Goal: Entertainment & Leisure: Browse casually

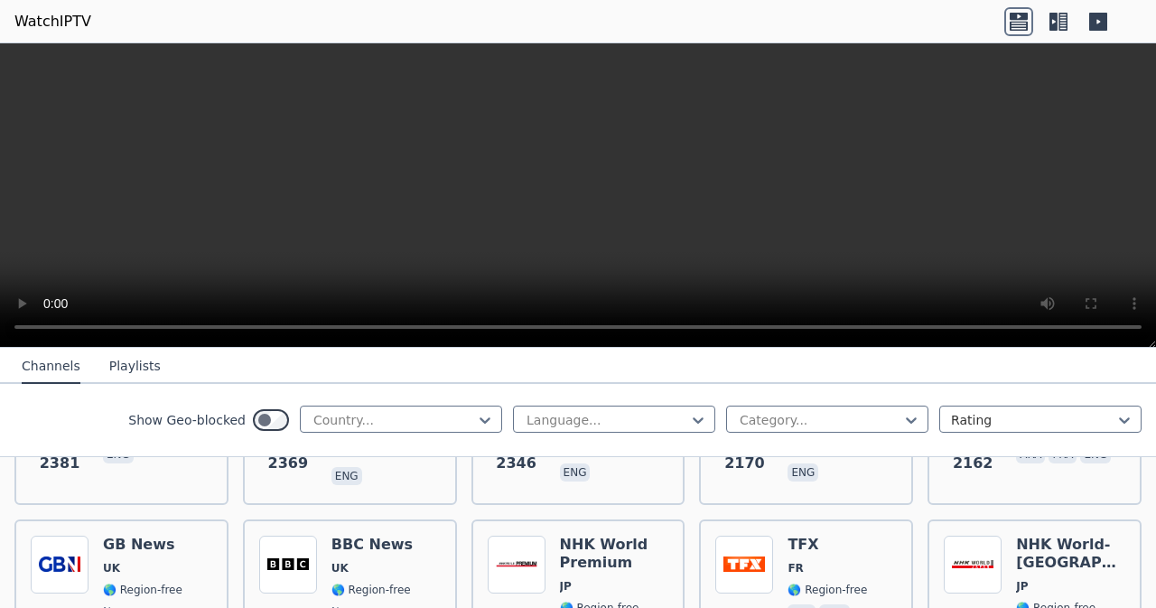
scroll to position [801, 0]
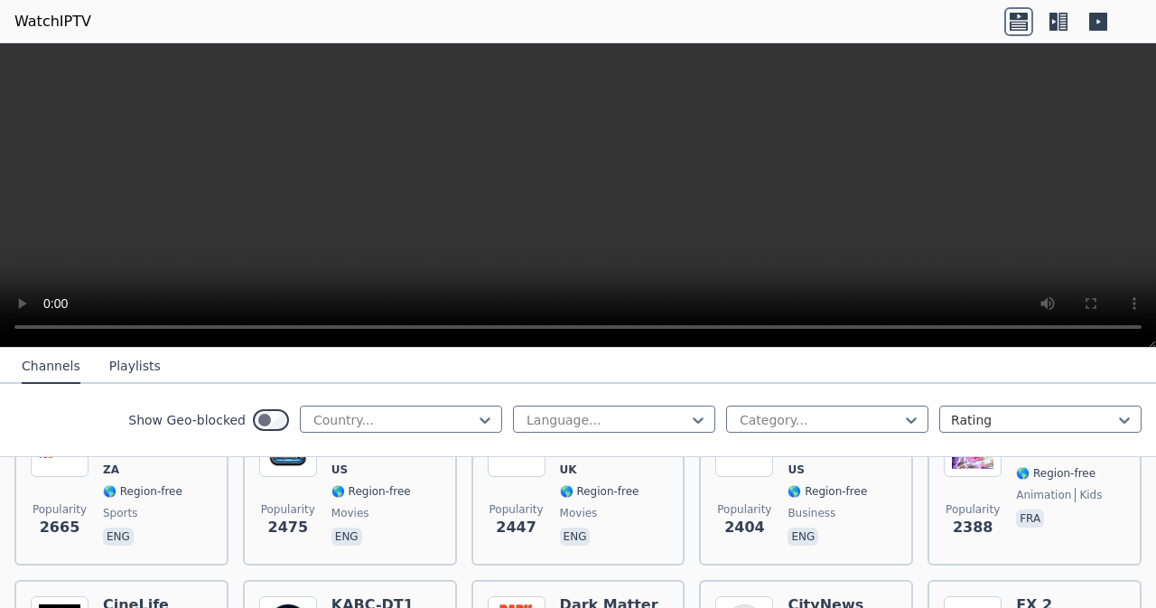
click at [829, 349] on nav "Channels Playlists" at bounding box center [578, 366] width 1156 height 36
click at [768, 349] on nav "Channels Playlists" at bounding box center [578, 366] width 1156 height 36
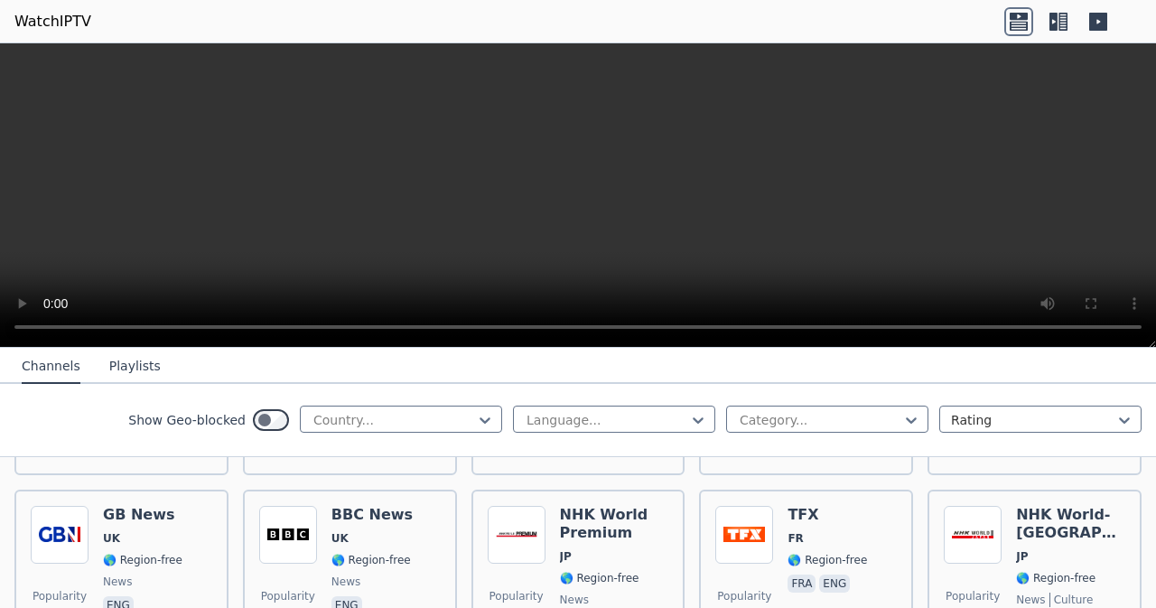
scroll to position [1036, 0]
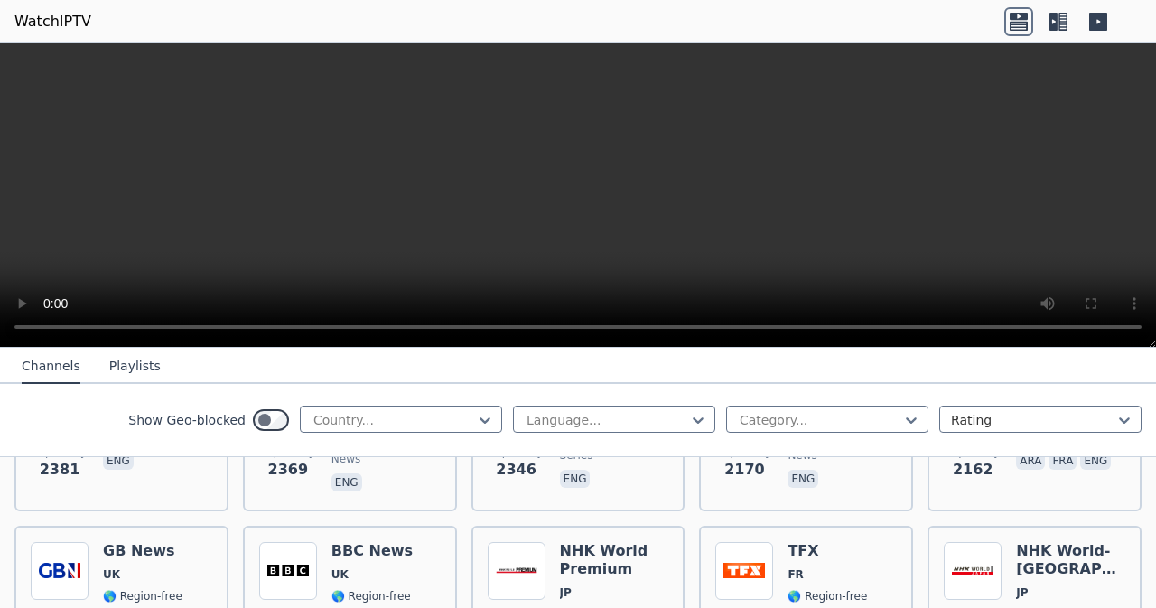
click at [1056, 18] on icon at bounding box center [1053, 22] width 8 height 18
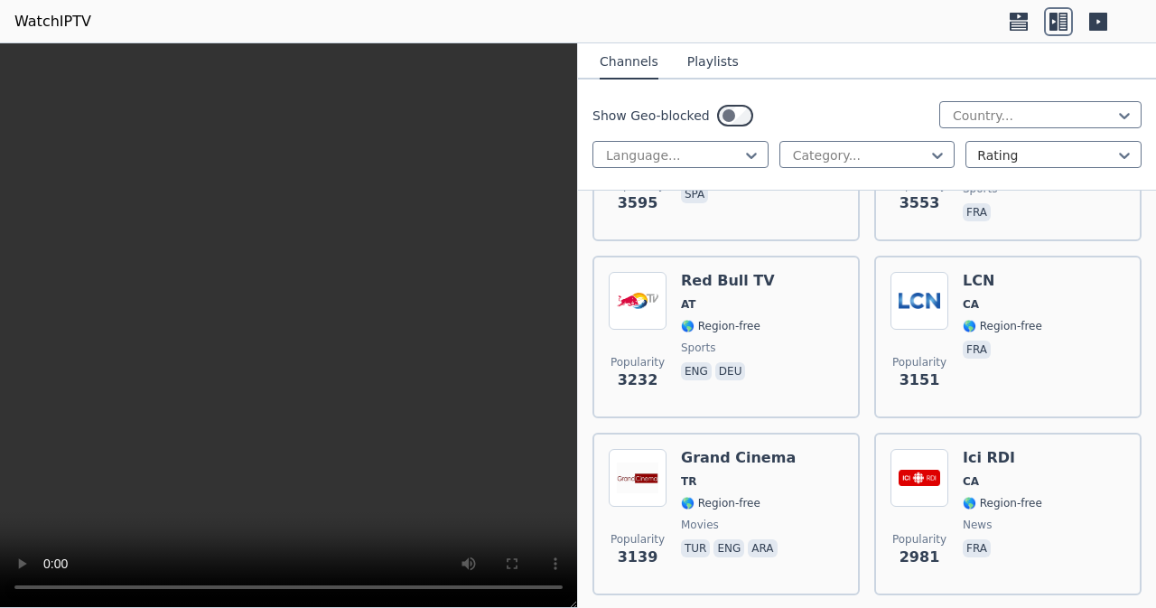
click at [1093, 20] on icon at bounding box center [1098, 22] width 18 height 18
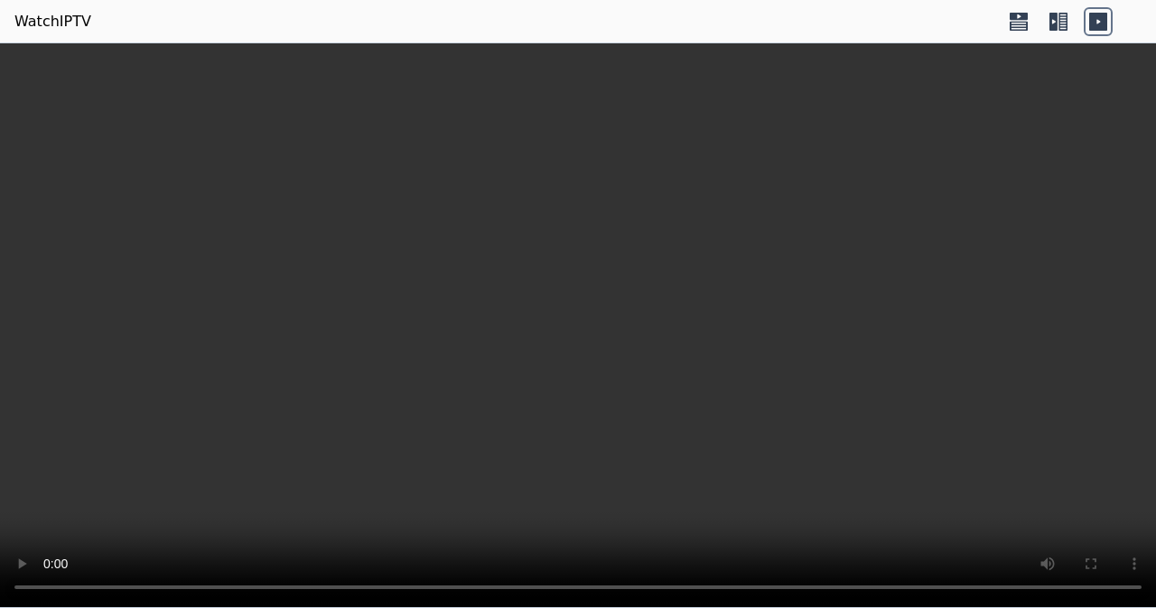
click at [1059, 21] on icon at bounding box center [1062, 22] width 9 height 18
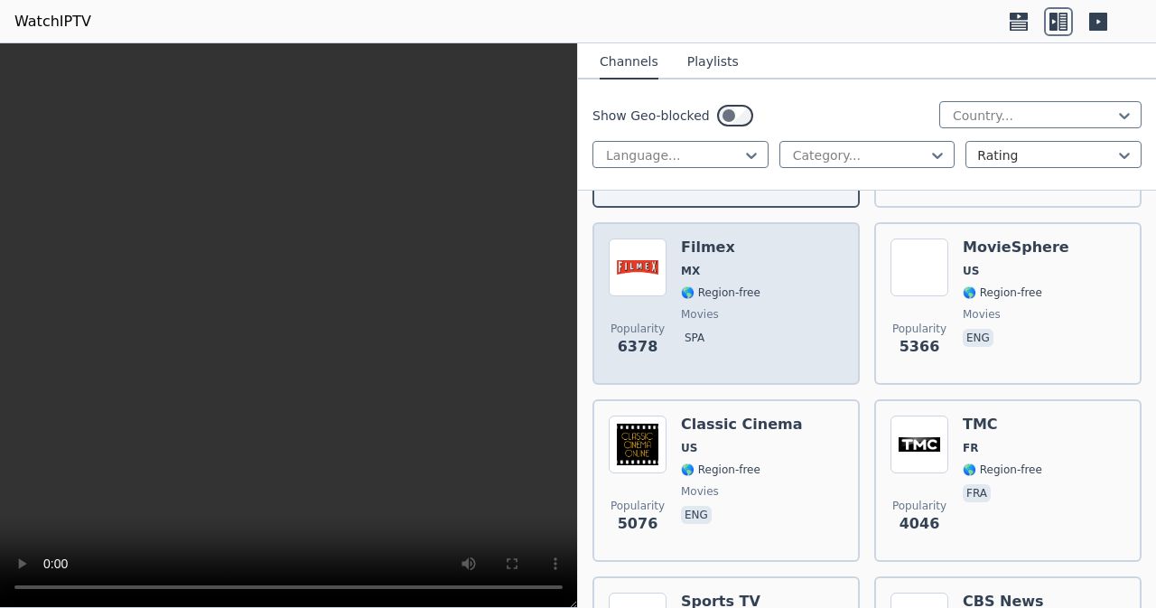
scroll to position [181, 0]
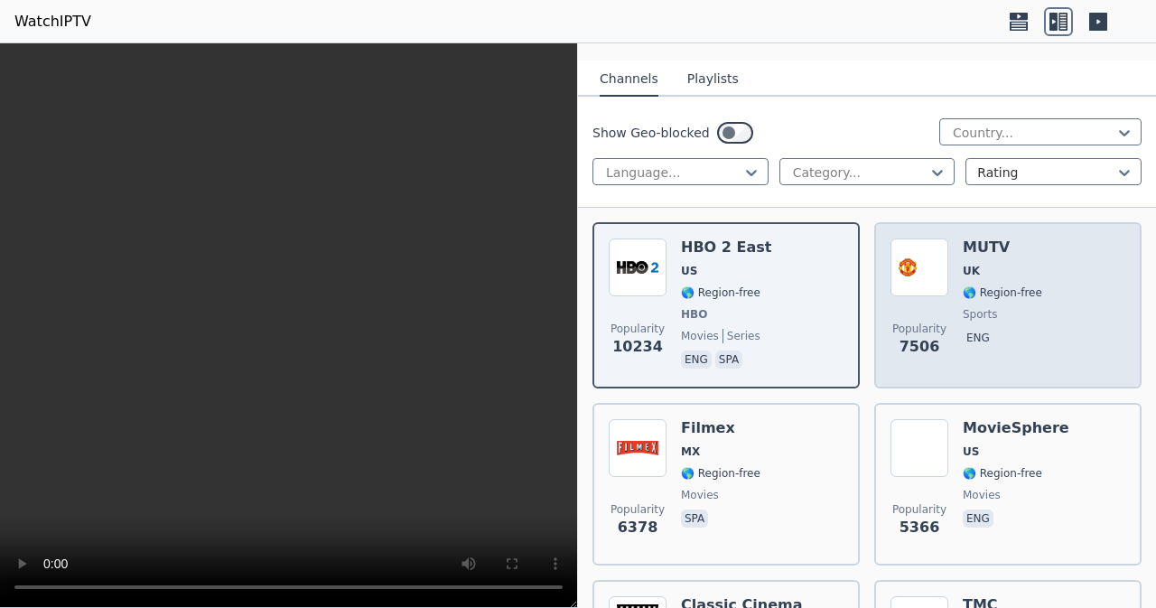
click at [963, 261] on div "MUTV UK 🌎 Region-free sports eng" at bounding box center [1002, 305] width 79 height 134
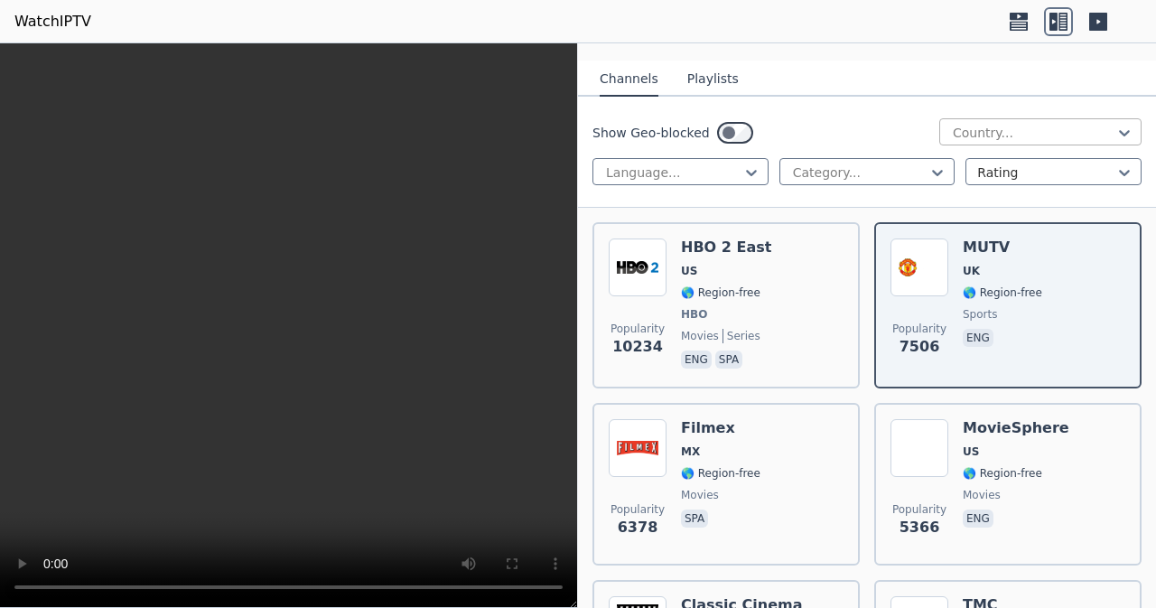
click at [1001, 124] on div at bounding box center [1033, 133] width 164 height 18
click at [889, 172] on div at bounding box center [860, 172] width 138 height 18
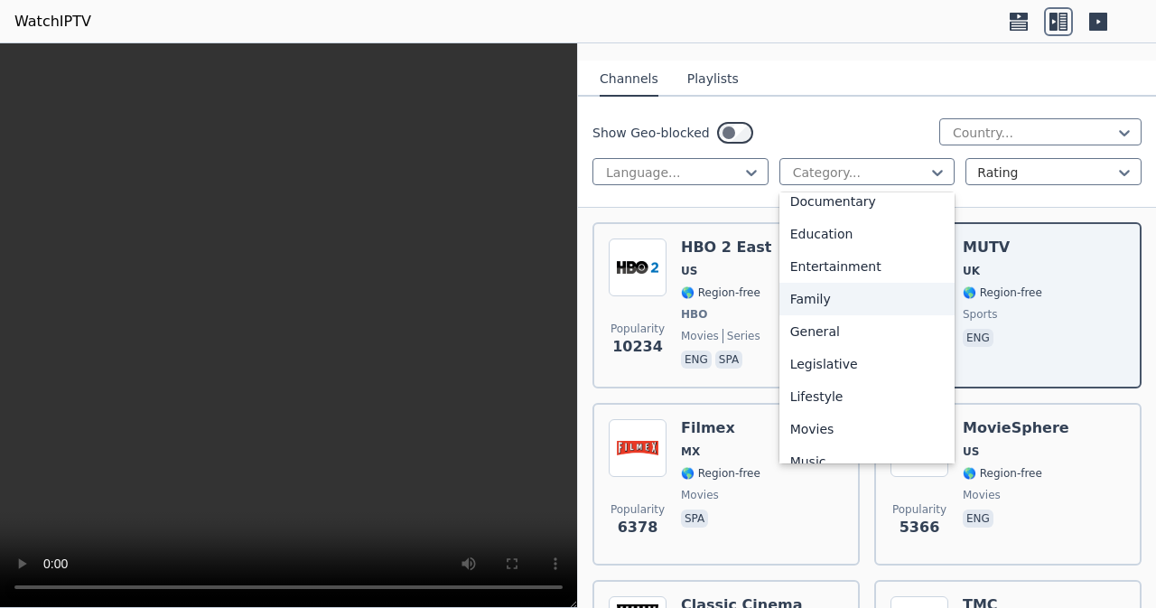
scroll to position [361, 0]
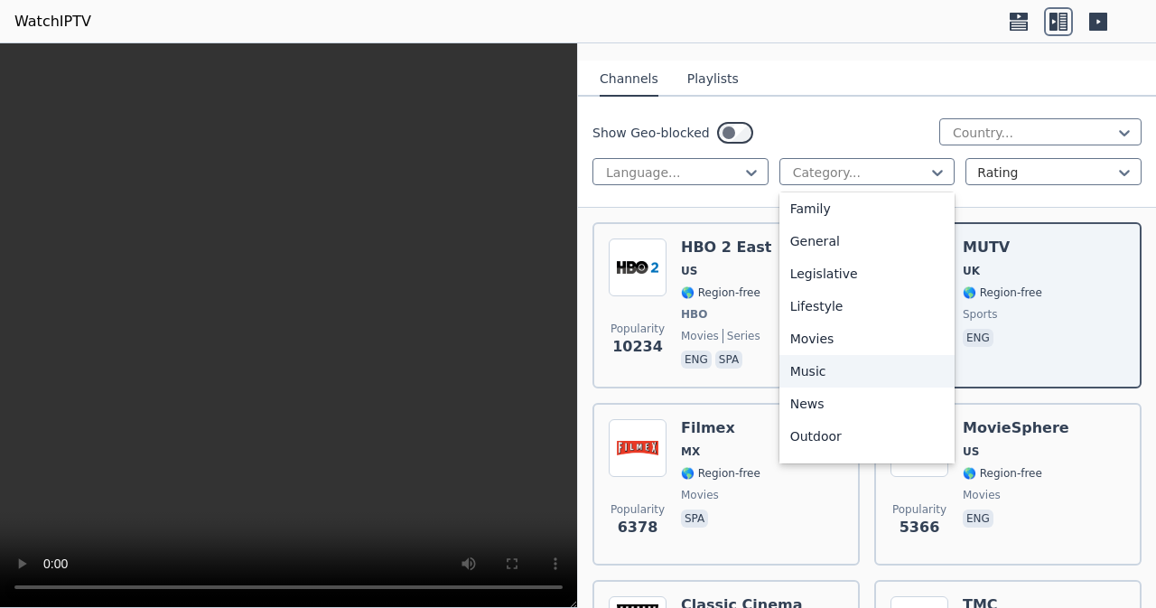
click at [825, 368] on div "Music" at bounding box center [867, 371] width 176 height 33
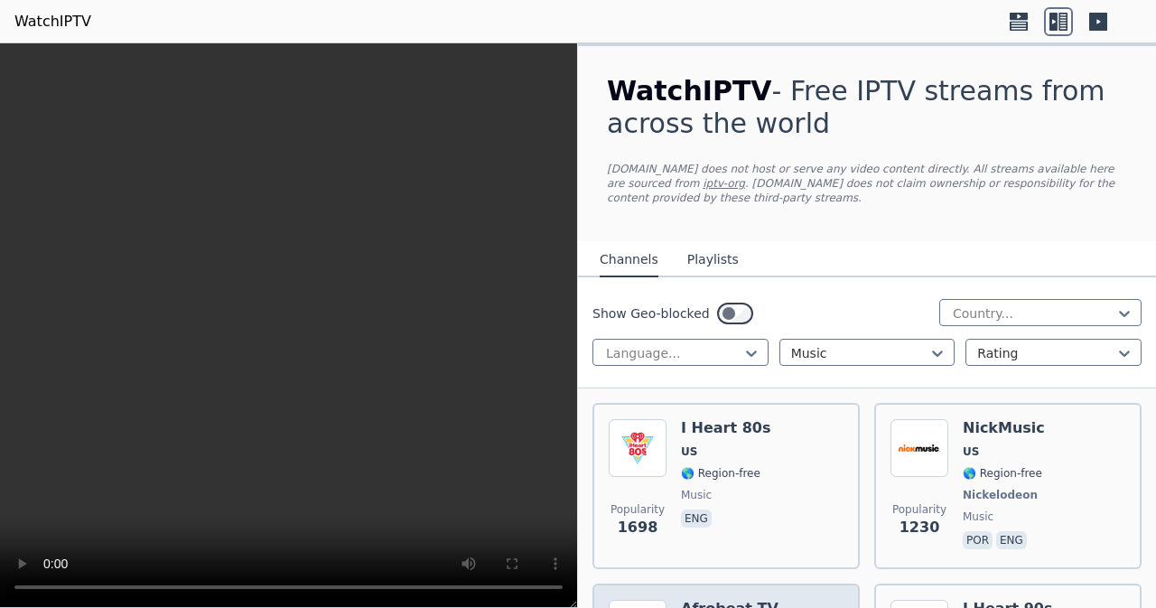
scroll to position [181, 0]
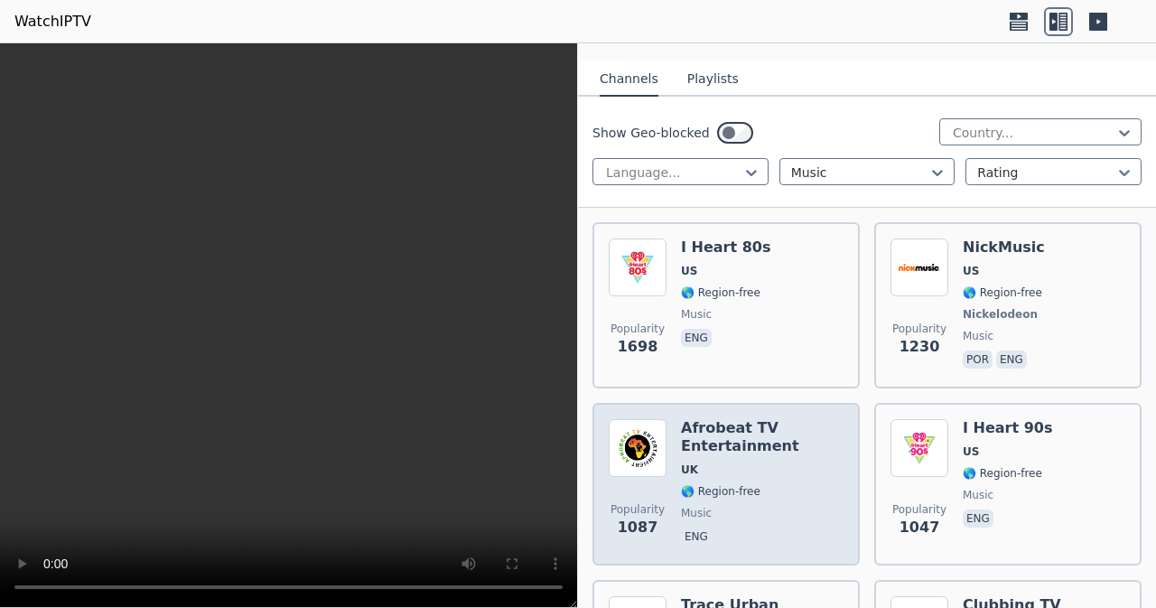
click at [760, 451] on h6 "Afrobeat TV Entertainment" at bounding box center [762, 437] width 163 height 36
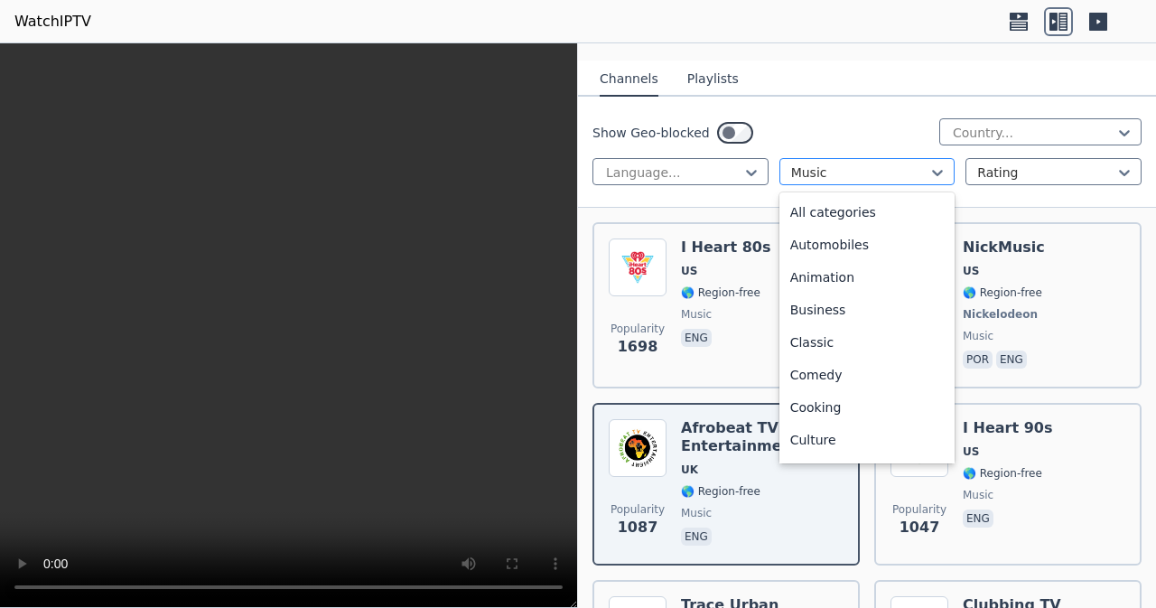
click at [882, 172] on div at bounding box center [860, 172] width 138 height 18
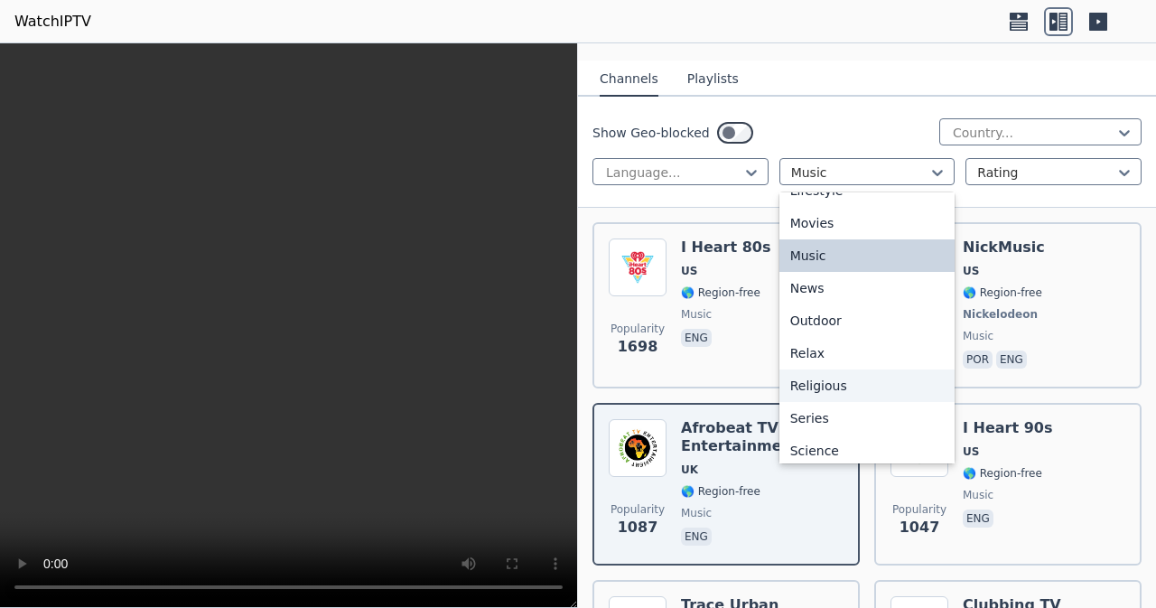
scroll to position [614, 0]
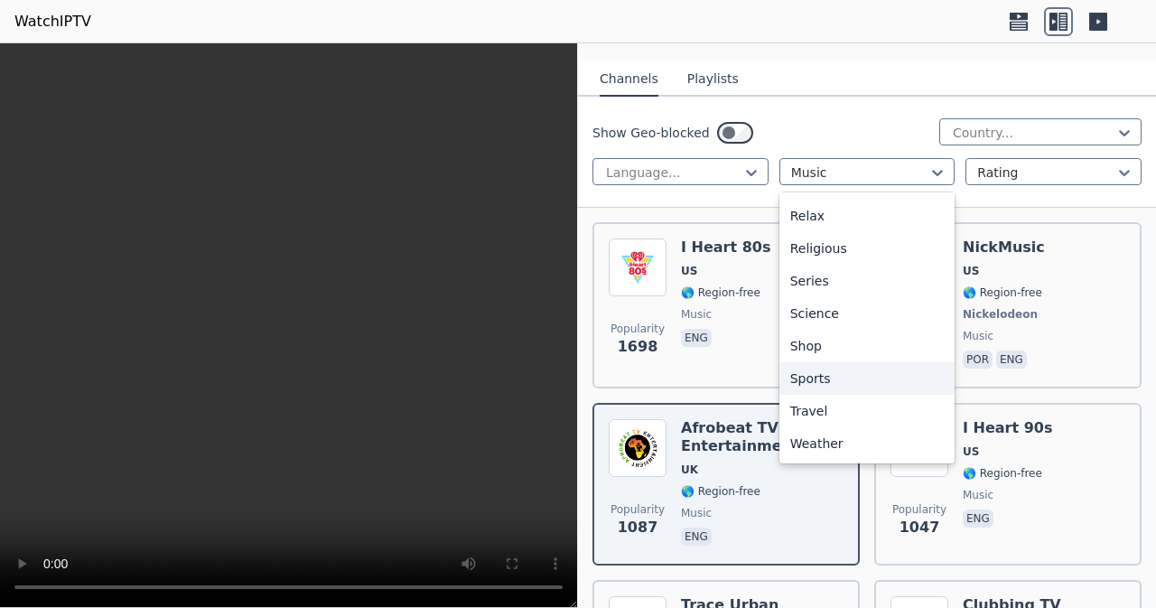
click at [851, 387] on div "Sports" at bounding box center [867, 378] width 176 height 33
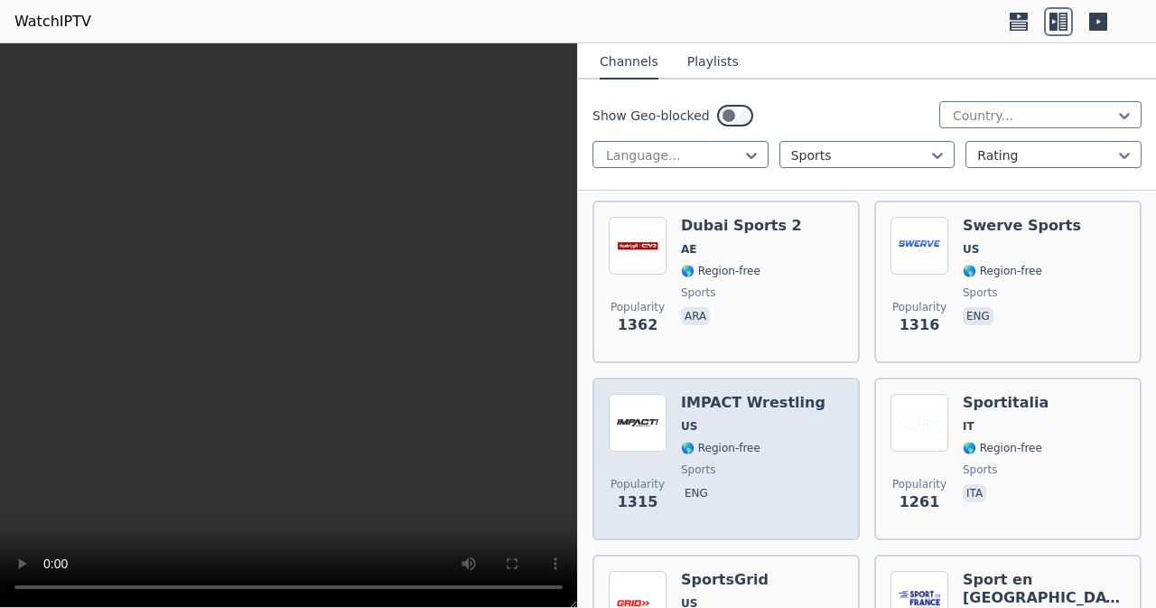
scroll to position [1354, 0]
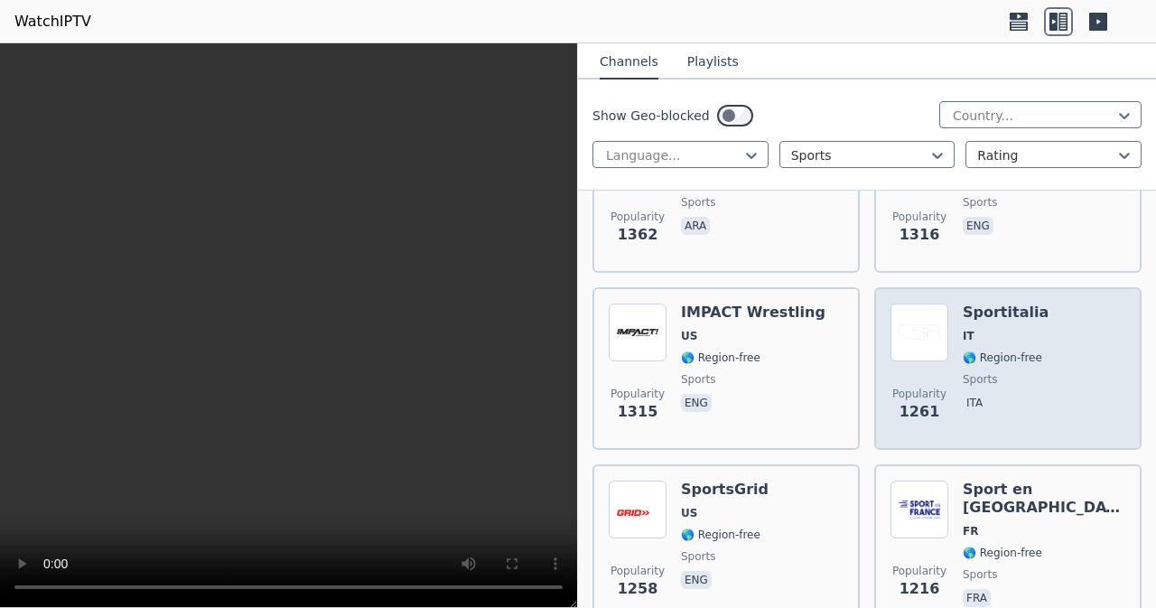
click at [949, 364] on div "Popularity 1261 Sportitalia IT 🌎 Region-free sports ita" at bounding box center [1007, 368] width 235 height 130
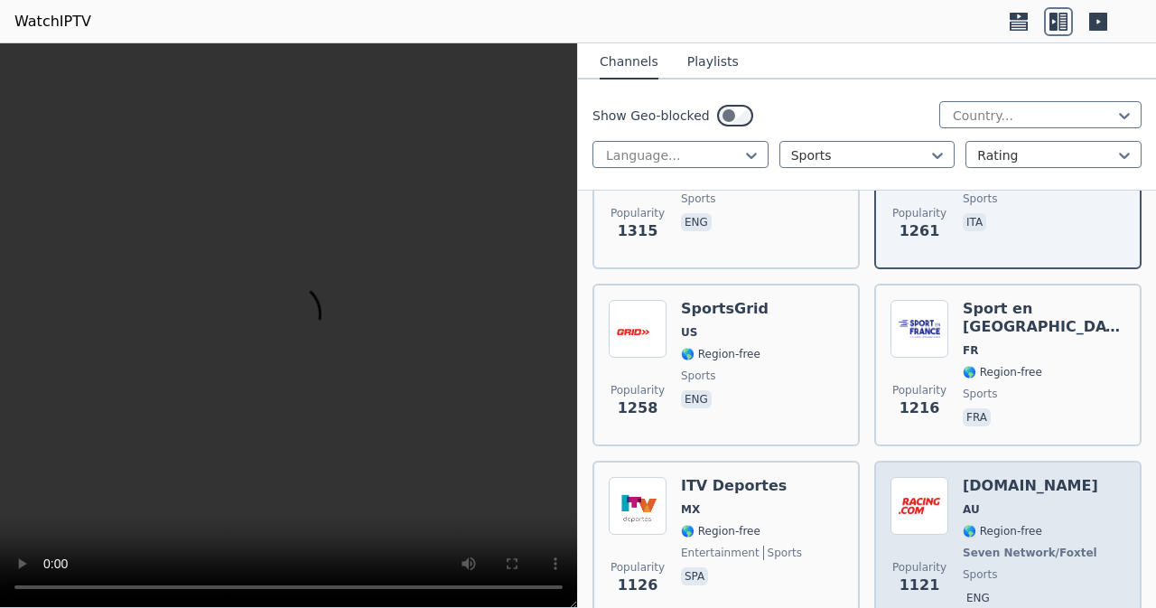
scroll to position [1625, 0]
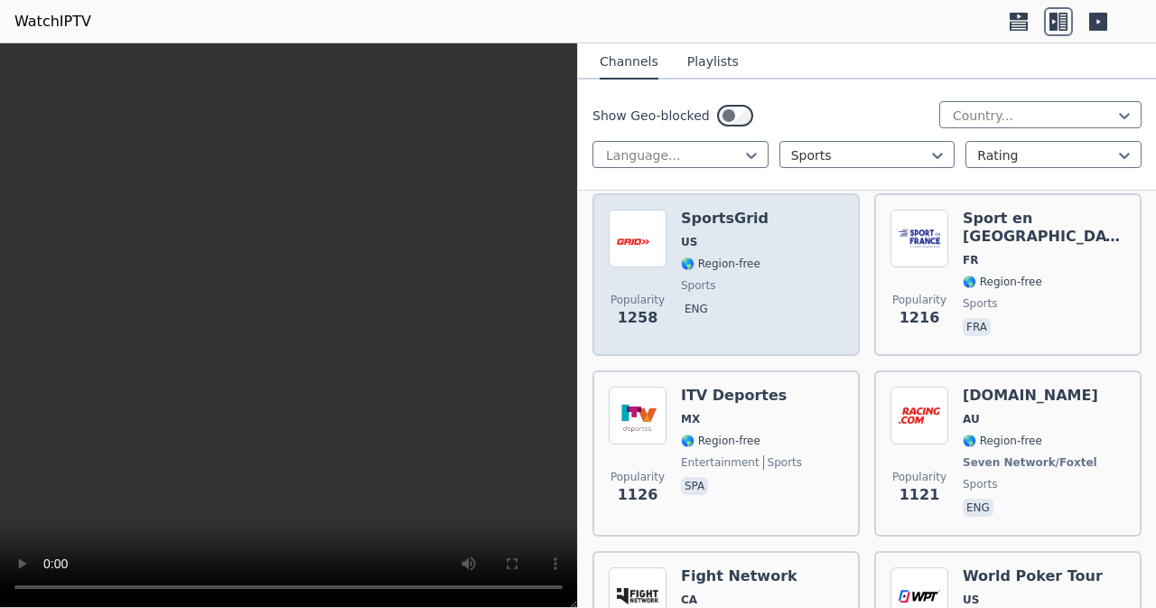
click at [764, 263] on div "Popularity 1258 SportsGrid US 🌎 Region-free sports eng" at bounding box center [726, 274] width 235 height 130
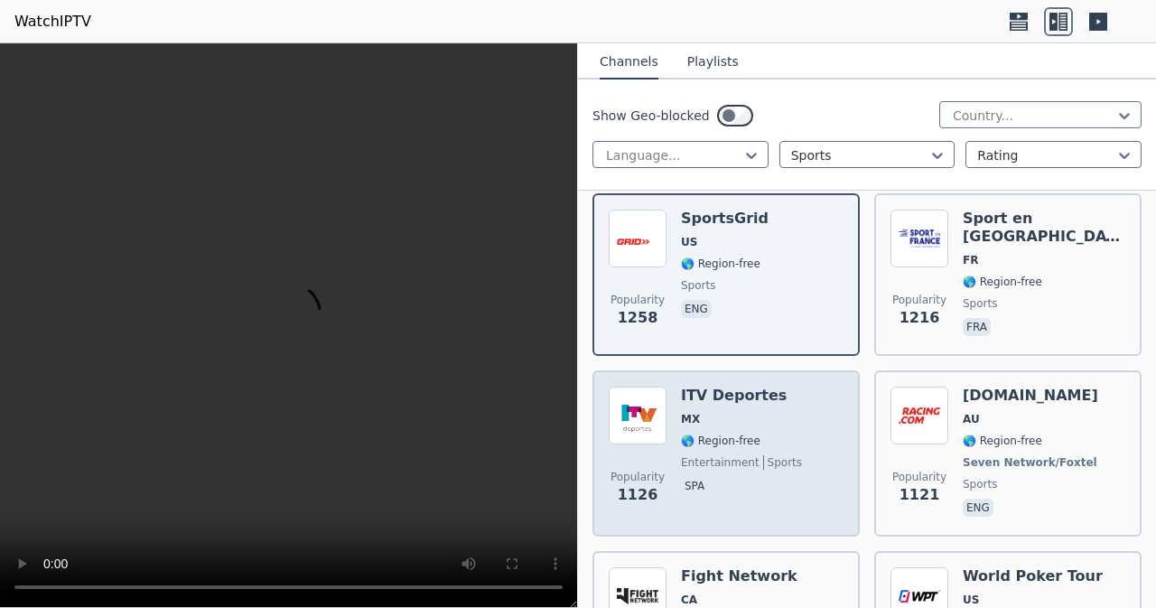
scroll to position [1716, 0]
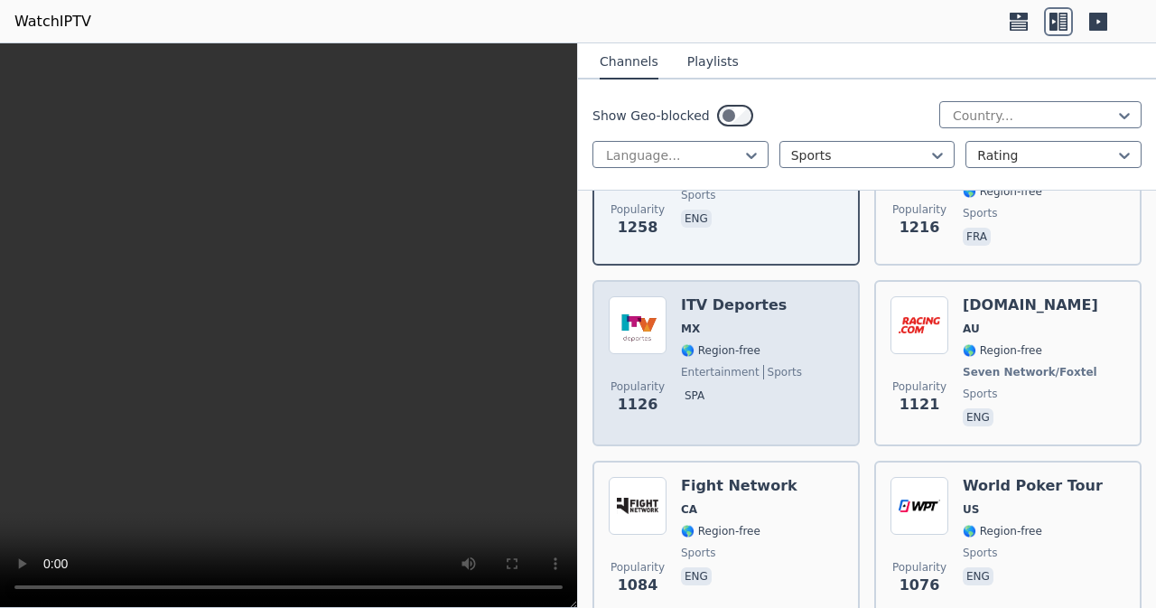
click at [814, 369] on div "Popularity 1126 ITV Deportes MX 🌎 Region-free entertainment sports spa" at bounding box center [726, 363] width 235 height 134
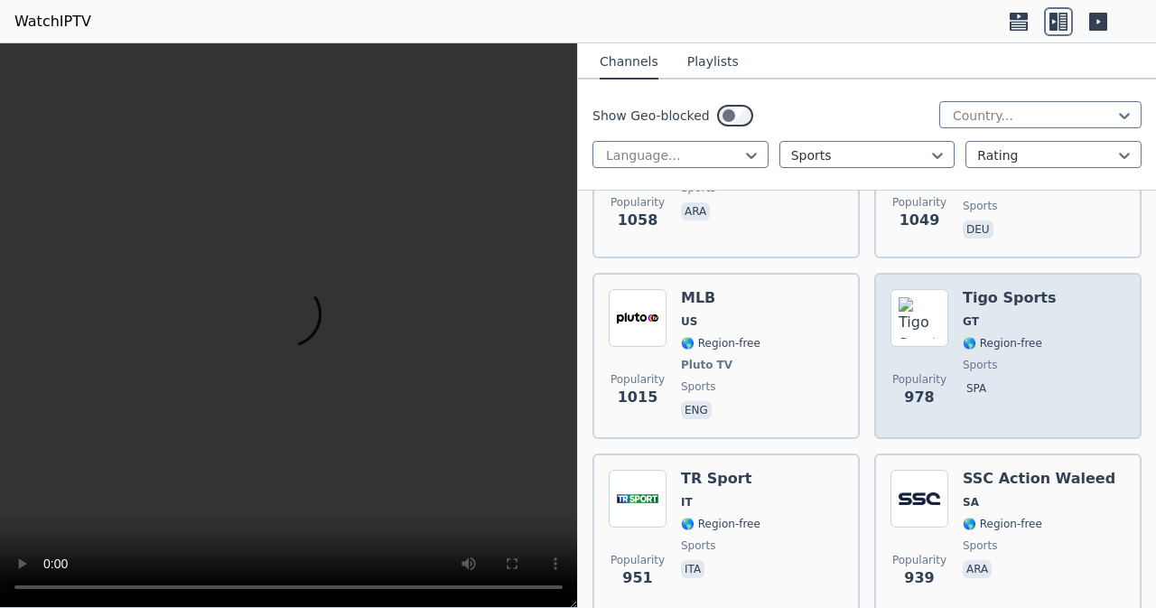
scroll to position [2348, 0]
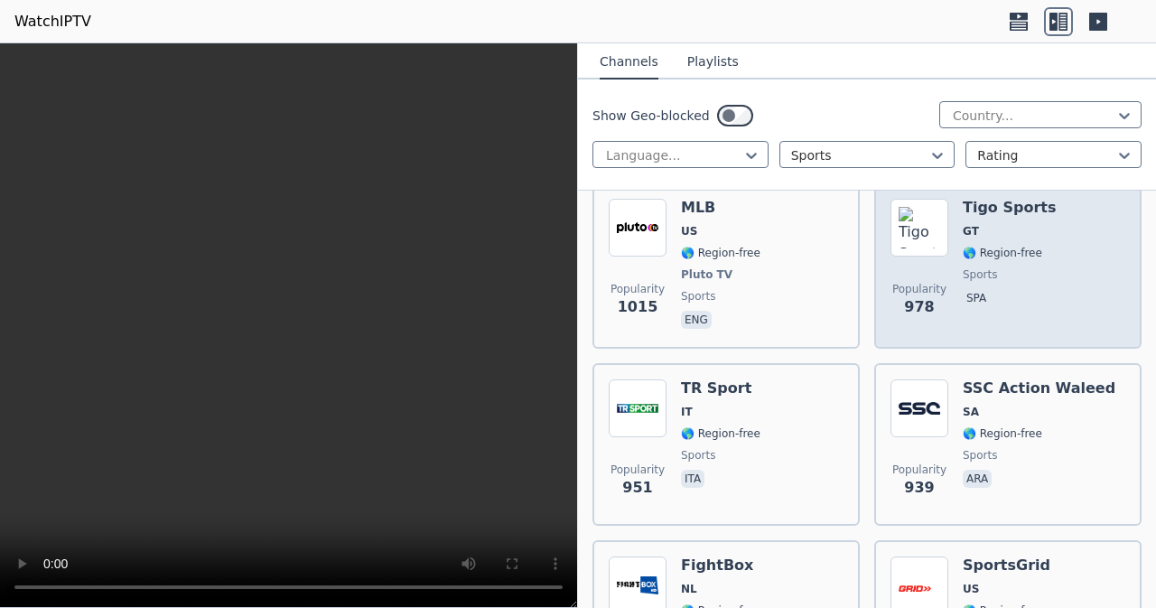
click at [1032, 240] on div "Popularity 978 Tigo Sports GT 🌎 Region-free sports spa" at bounding box center [1007, 266] width 235 height 134
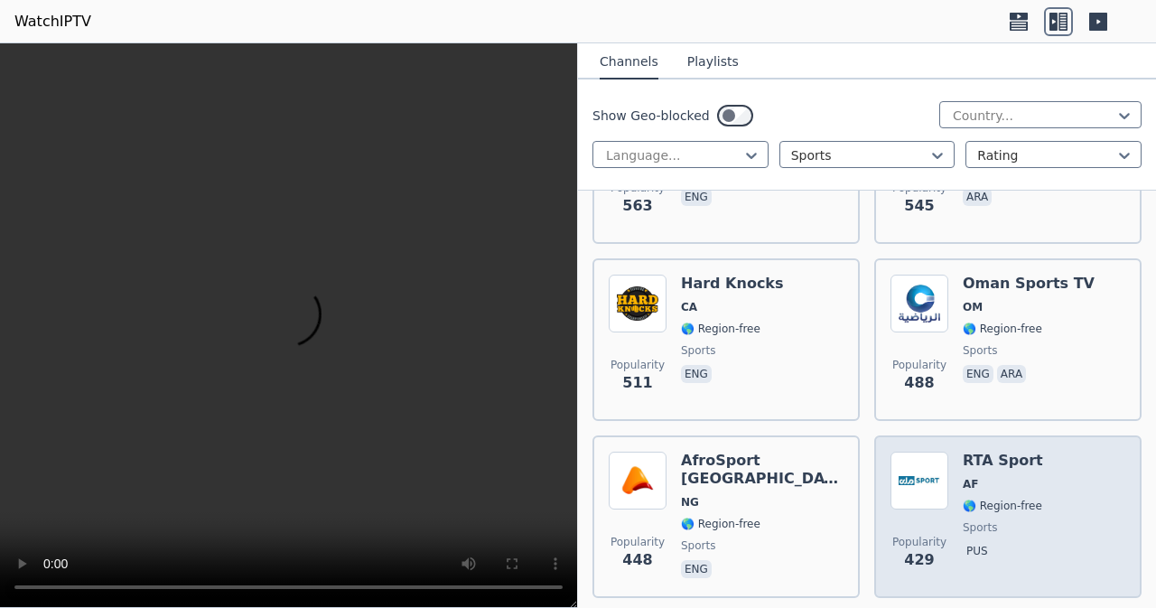
scroll to position [3431, 0]
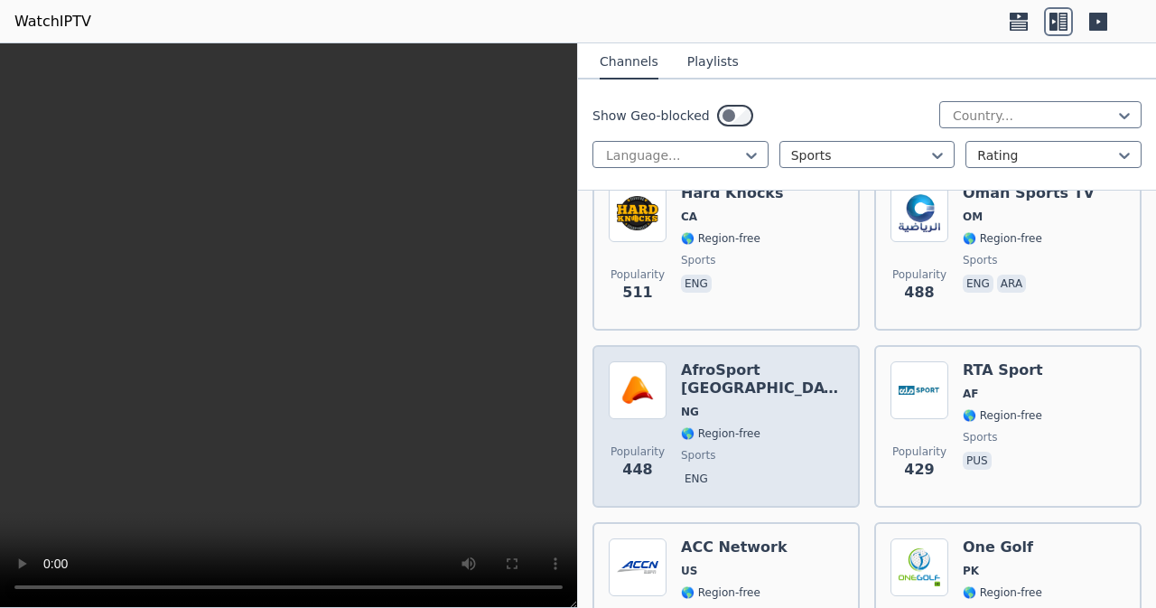
click at [684, 426] on span "🌎 Region-free" at bounding box center [720, 433] width 79 height 14
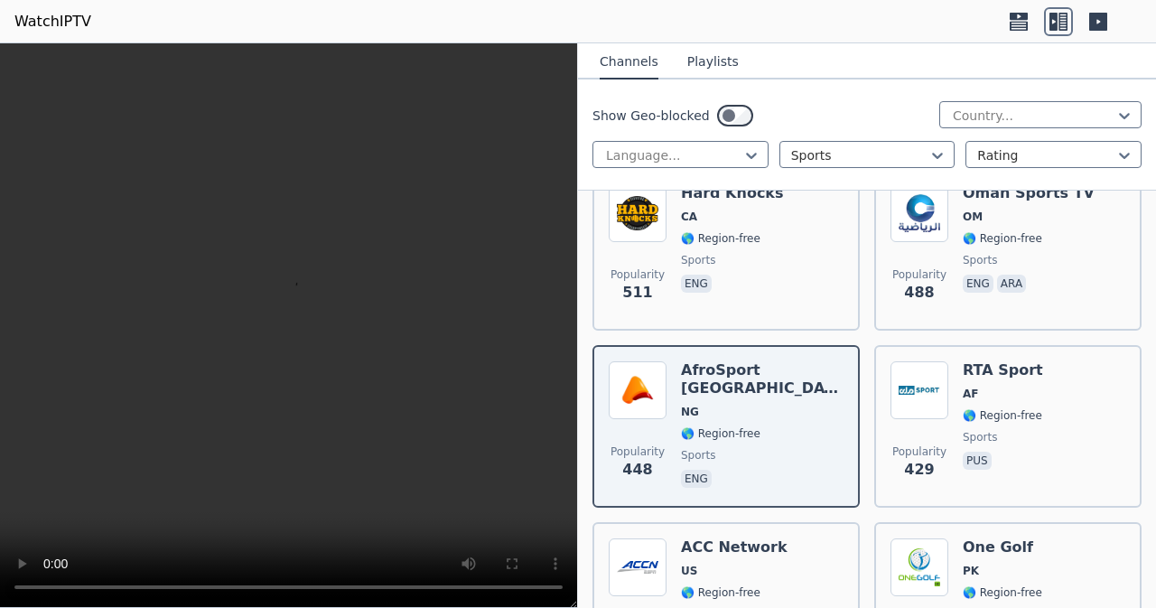
scroll to position [3612, 0]
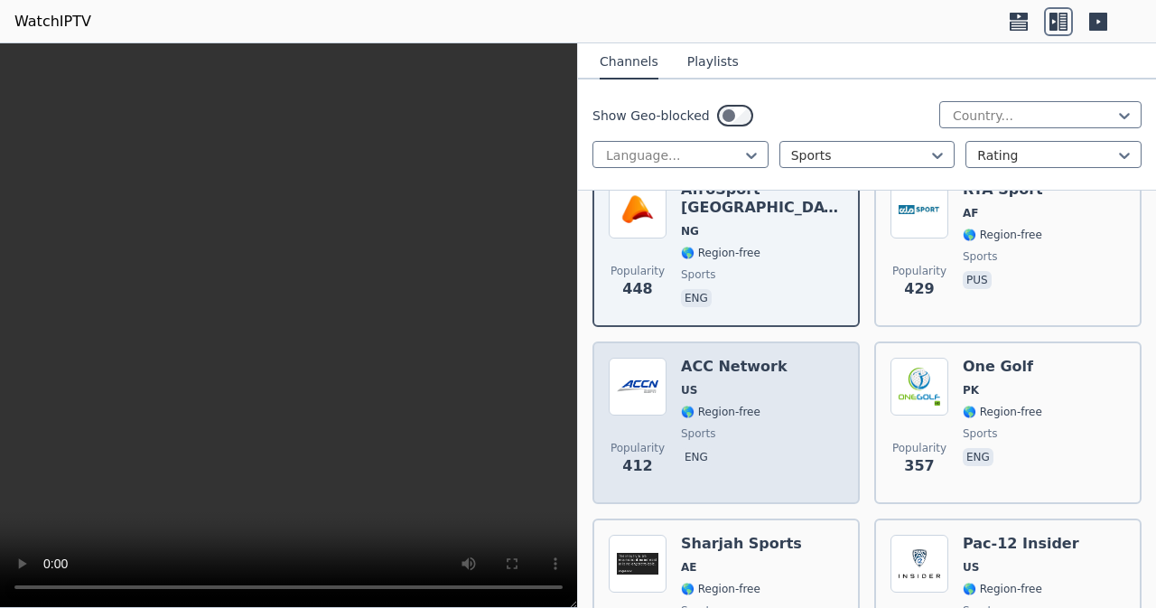
click at [787, 443] on div "Popularity 412 ACC Network US 🌎 Region-free sports eng" at bounding box center [726, 423] width 235 height 130
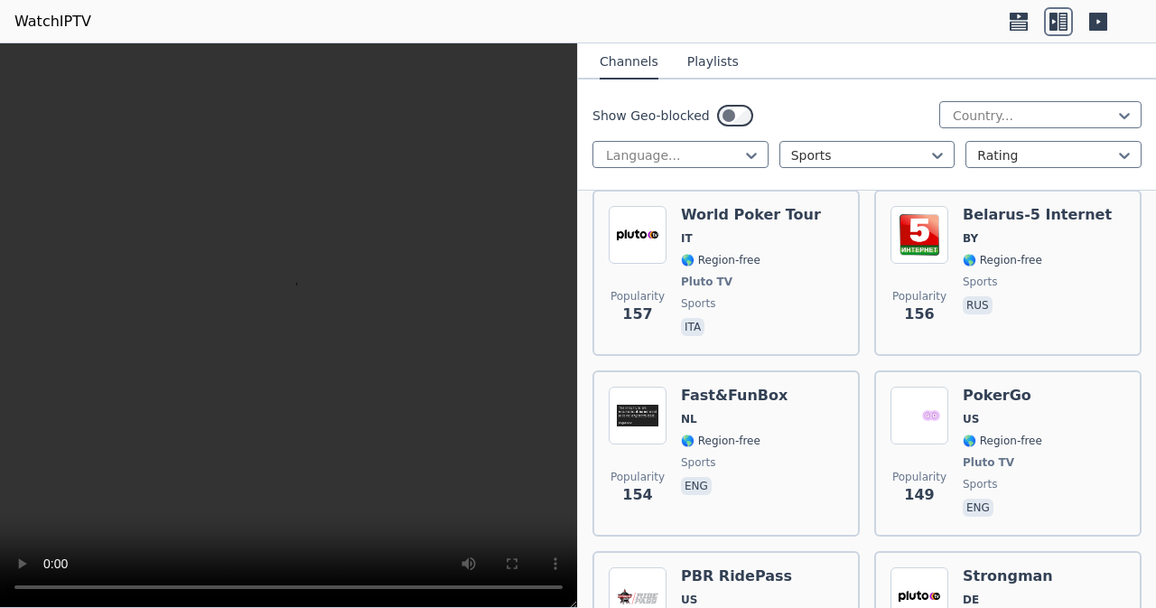
scroll to position [7766, 0]
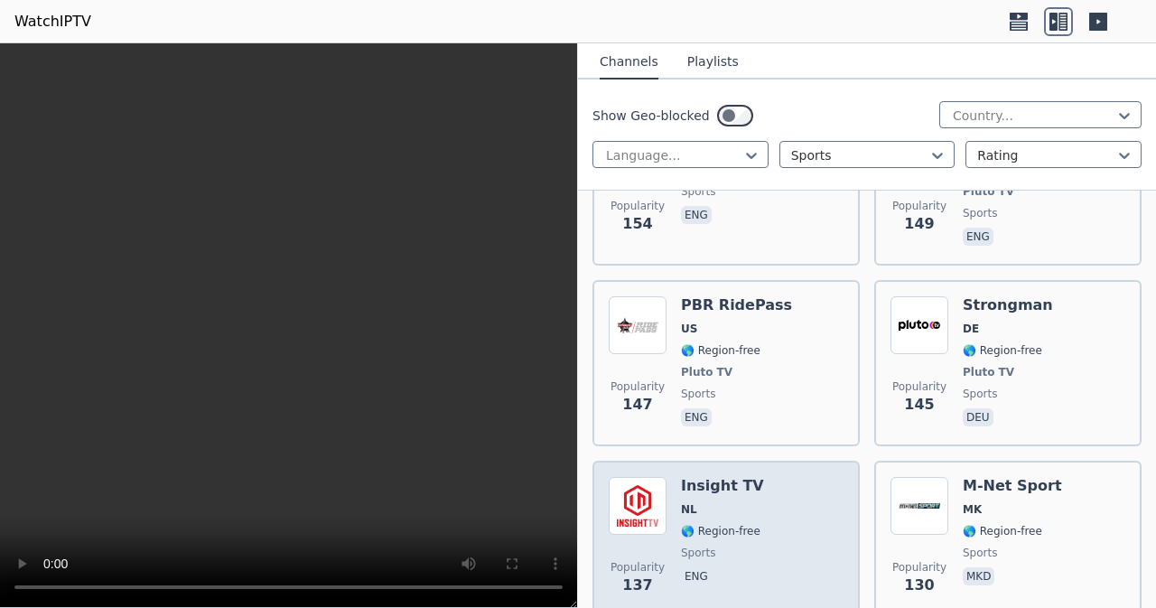
click at [808, 481] on div "Popularity 137 Insight TV NL 🌎 Region-free sports eng" at bounding box center [726, 542] width 235 height 130
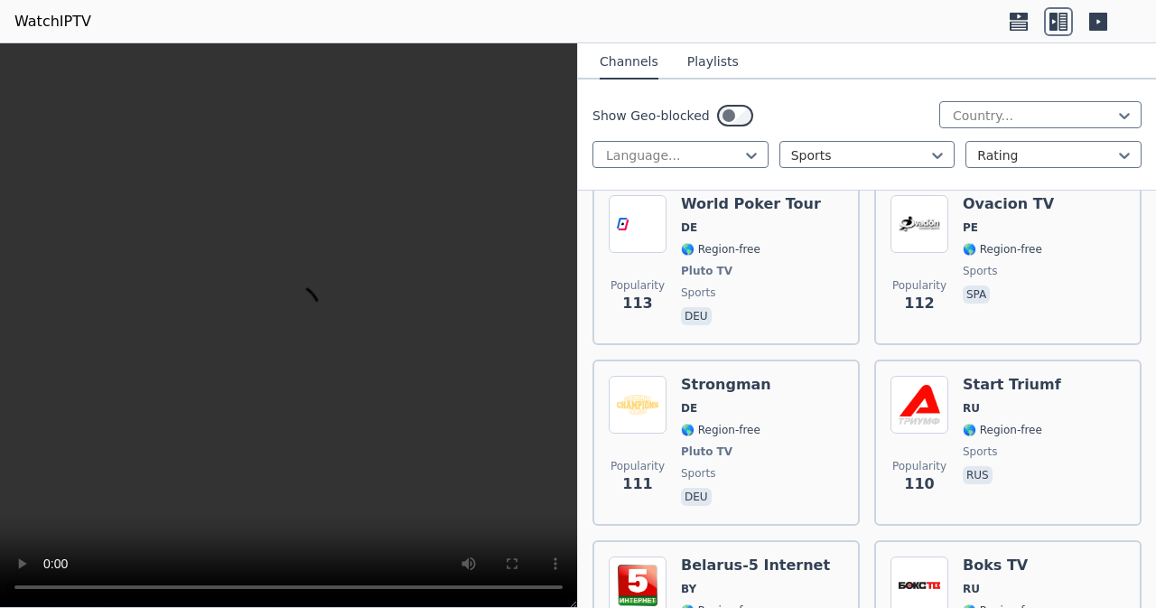
scroll to position [9814, 0]
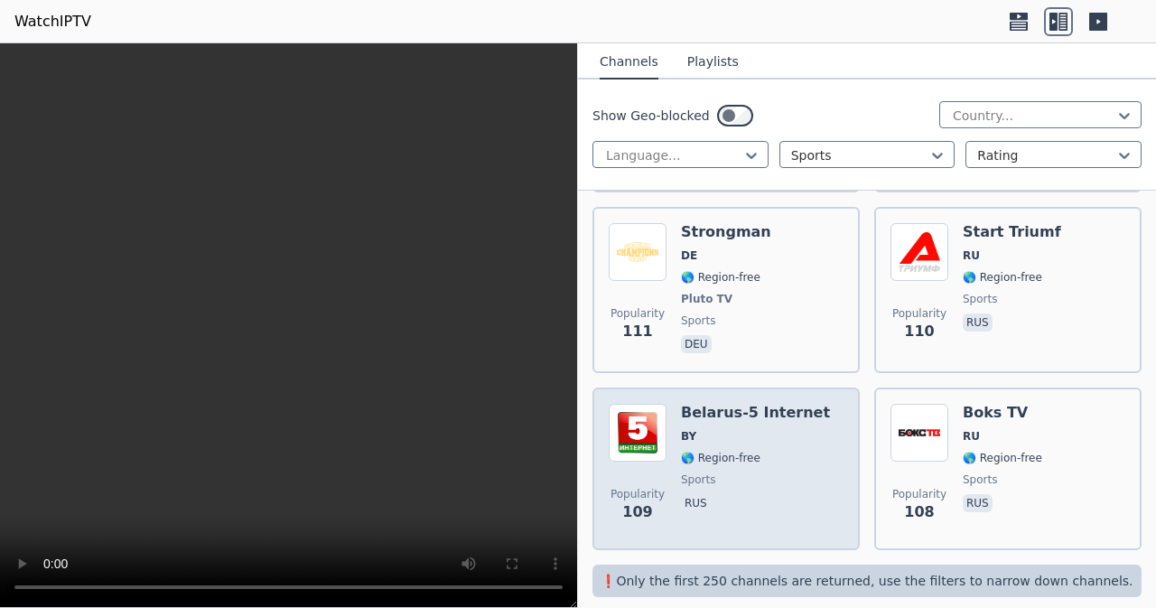
click at [797, 472] on span "sports" at bounding box center [755, 479] width 149 height 14
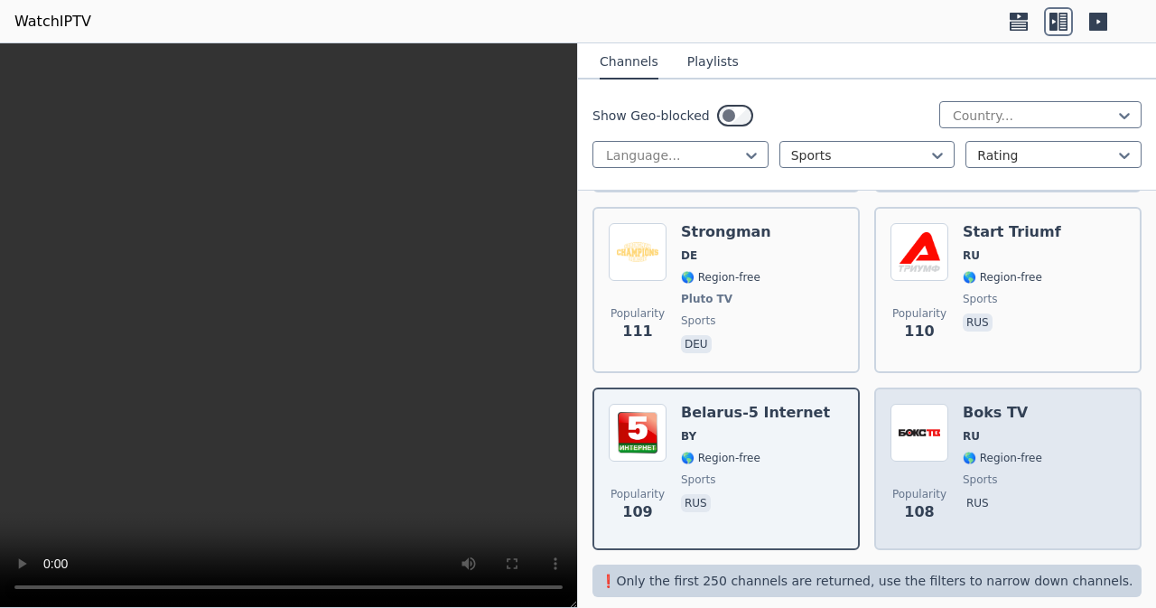
click at [997, 451] on span "🌎 Region-free" at bounding box center [1002, 458] width 79 height 14
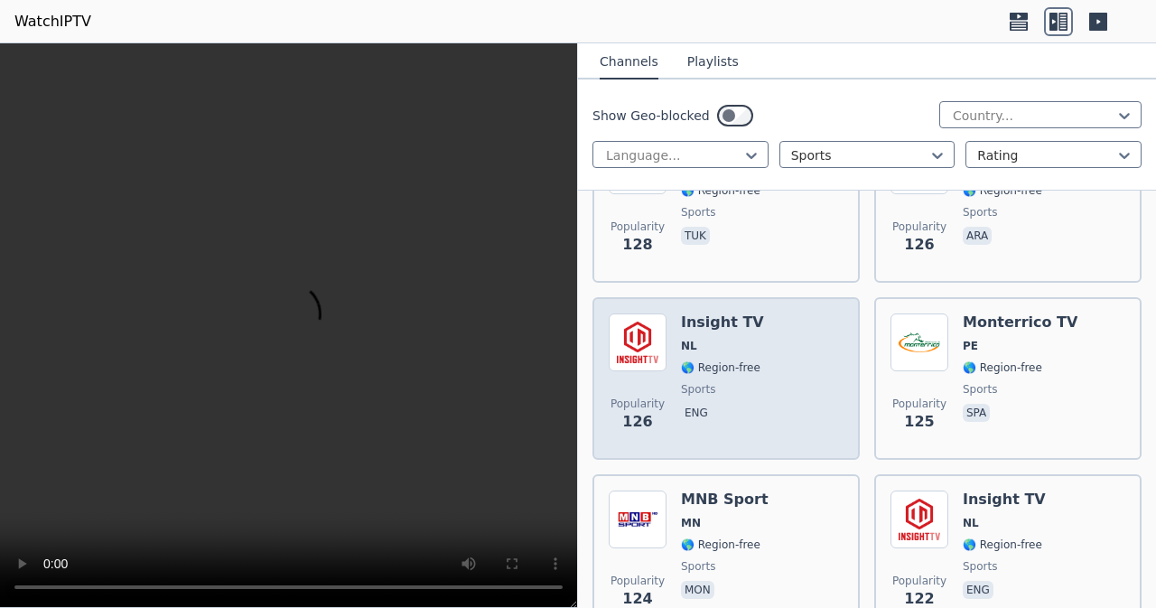
scroll to position [8370, 0]
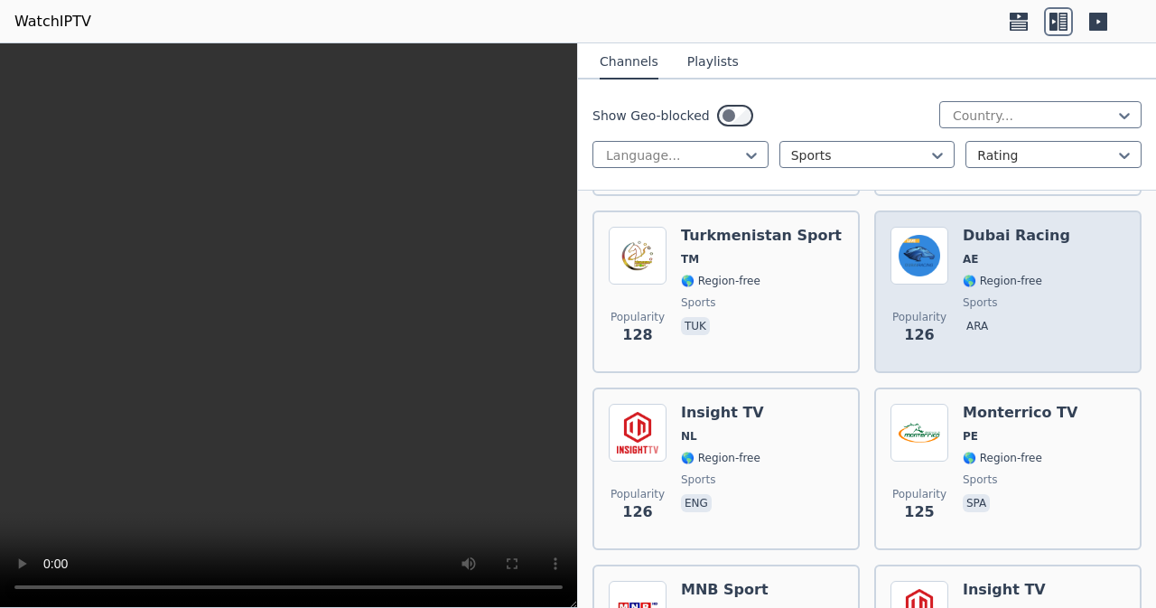
click at [925, 247] on img at bounding box center [919, 256] width 58 height 58
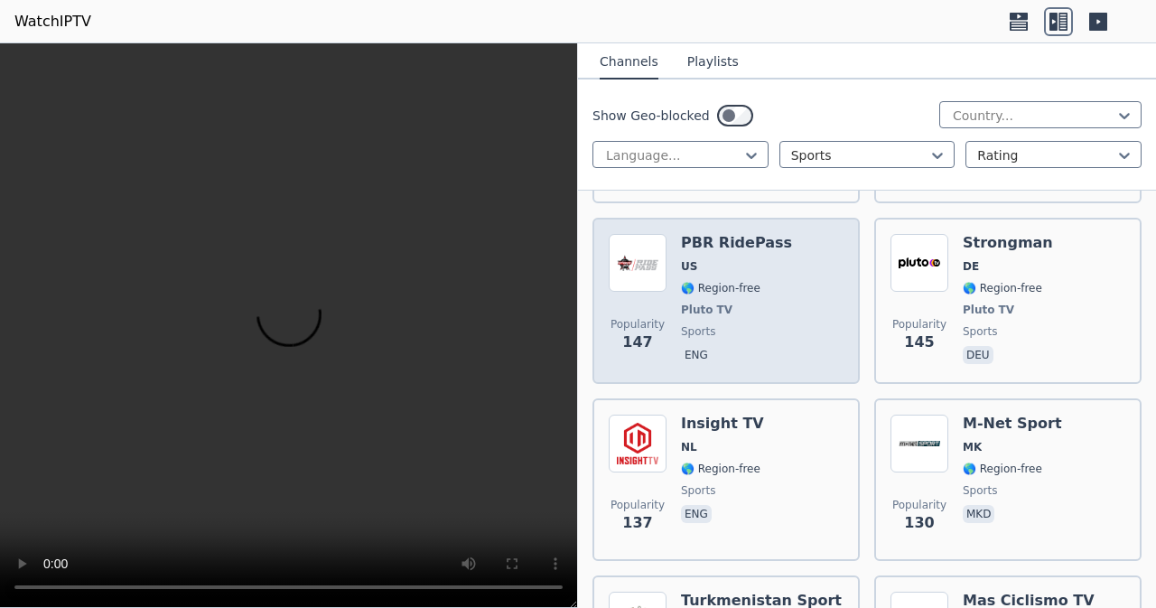
scroll to position [7738, 0]
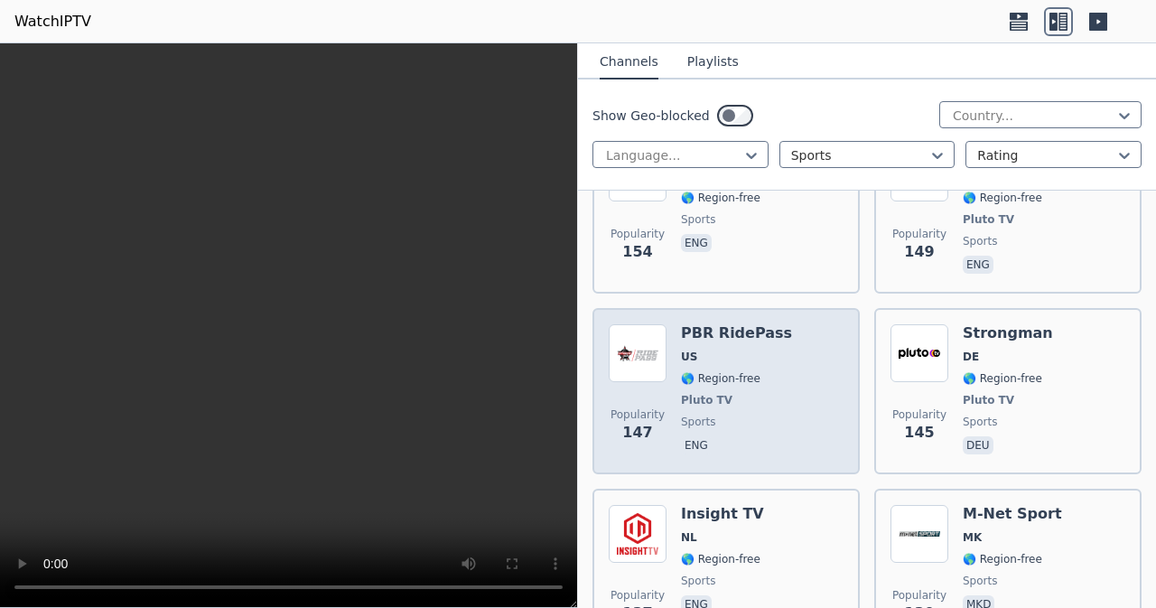
click at [800, 330] on div "Popularity 147 PBR RidePass US 🌎 Region-free Pluto TV sports eng" at bounding box center [726, 391] width 235 height 134
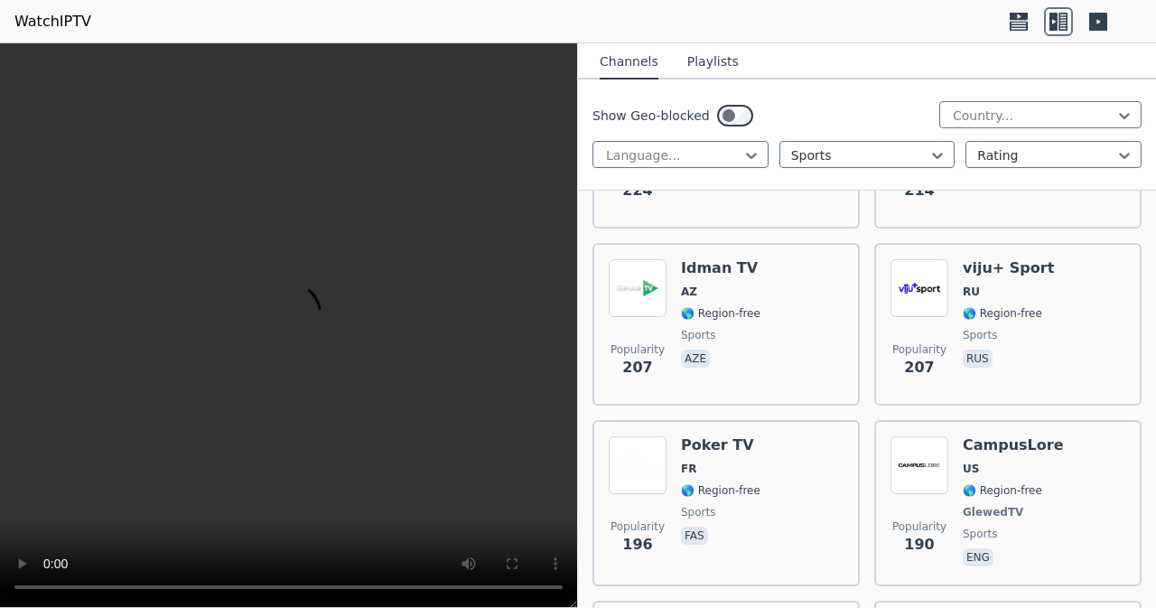
scroll to position [5751, 0]
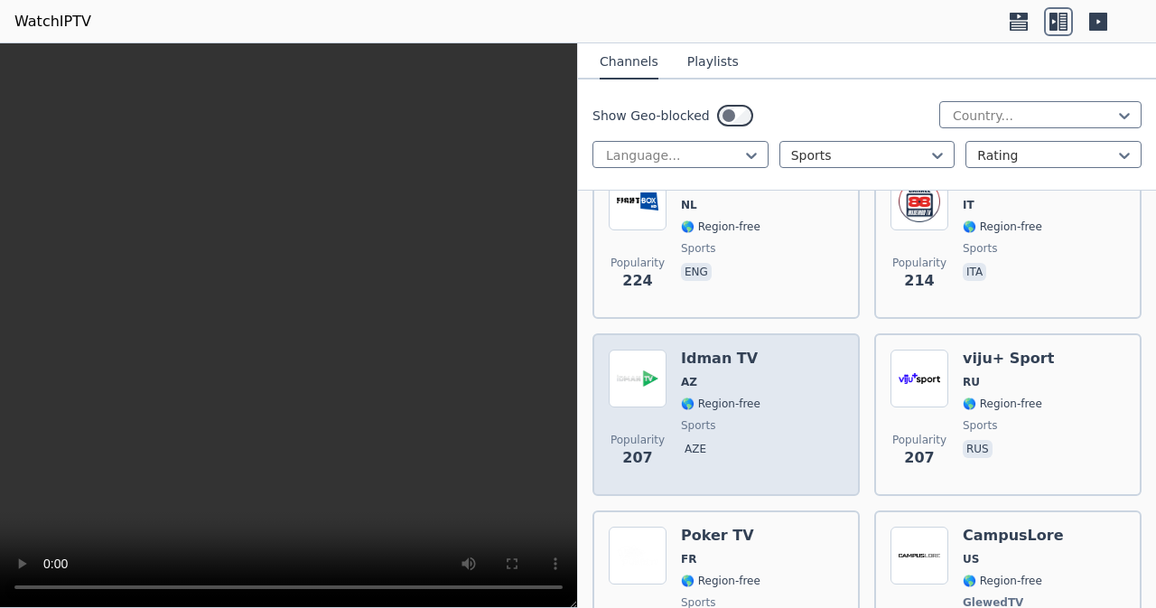
click at [765, 361] on div "Popularity 207 Idman TV AZ 🌎 Region-free sports aze" at bounding box center [726, 414] width 235 height 130
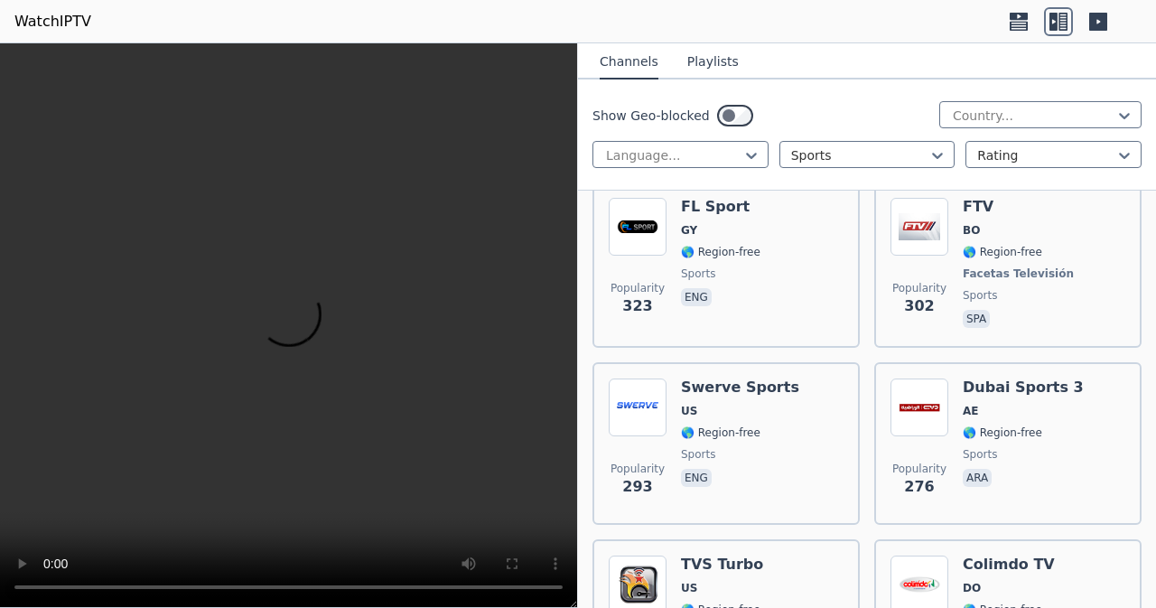
scroll to position [4035, 0]
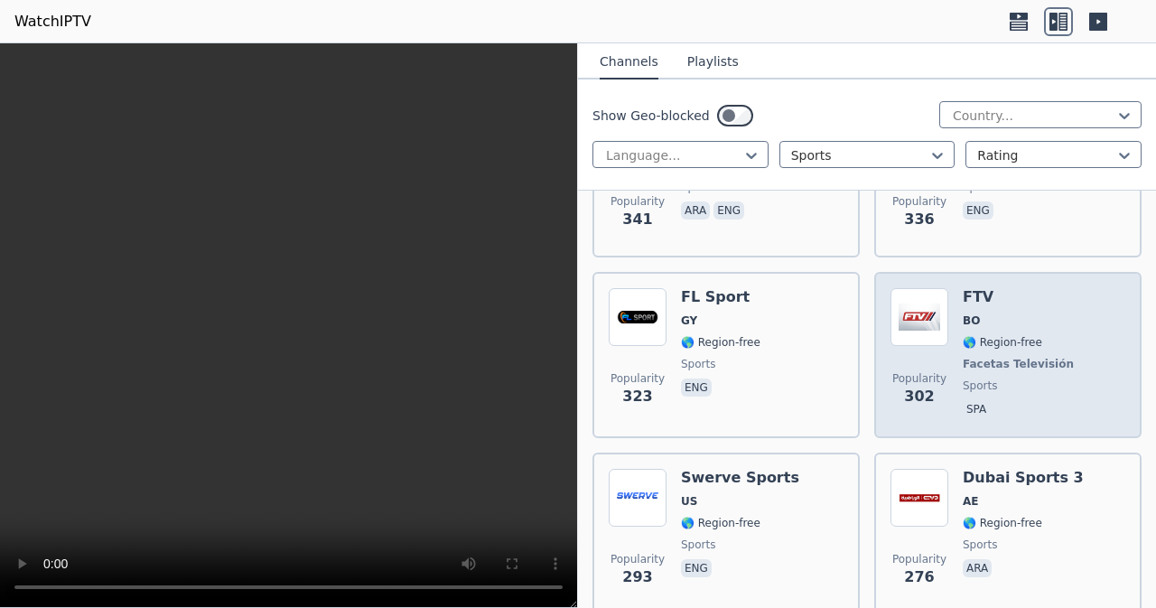
click at [906, 350] on div "Popularity 302" at bounding box center [919, 355] width 58 height 134
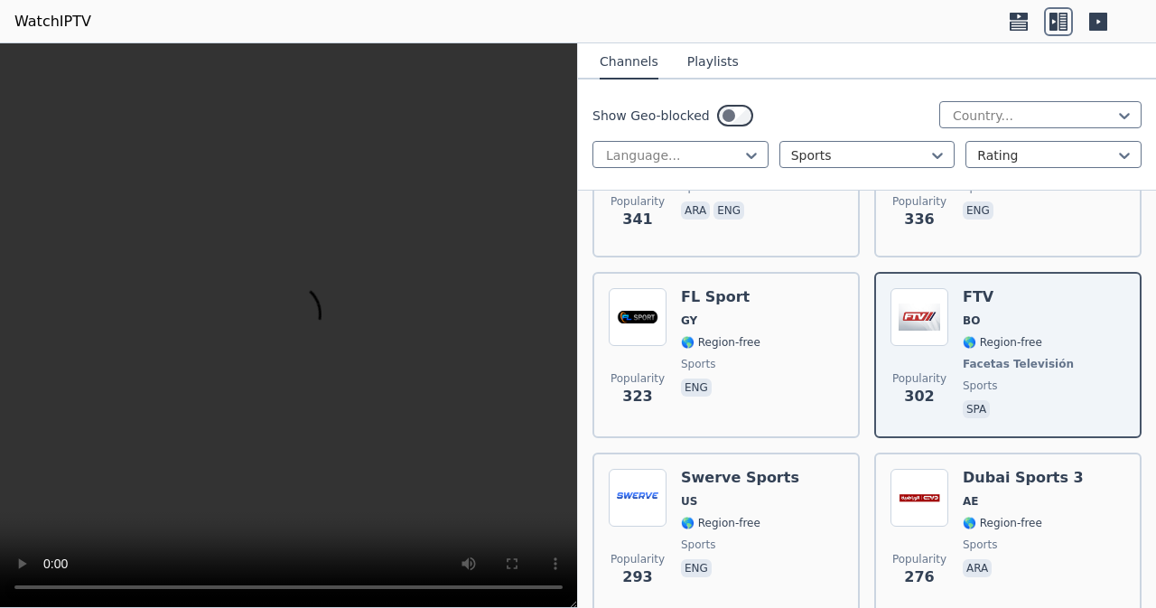
scroll to position [3674, 0]
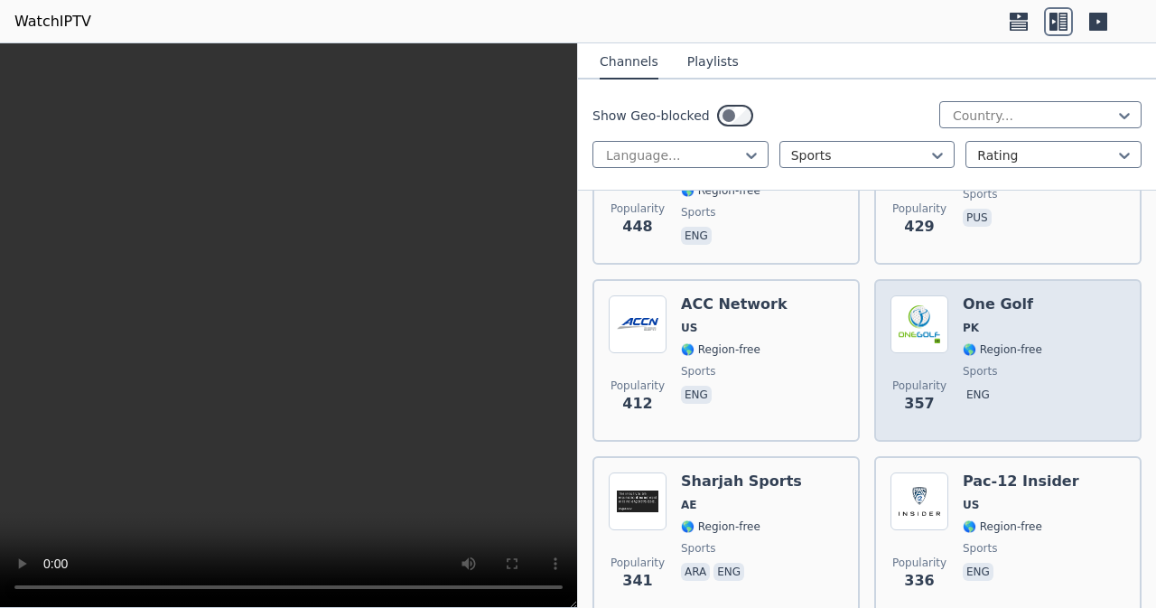
click at [901, 362] on div "Popularity 357" at bounding box center [919, 360] width 58 height 130
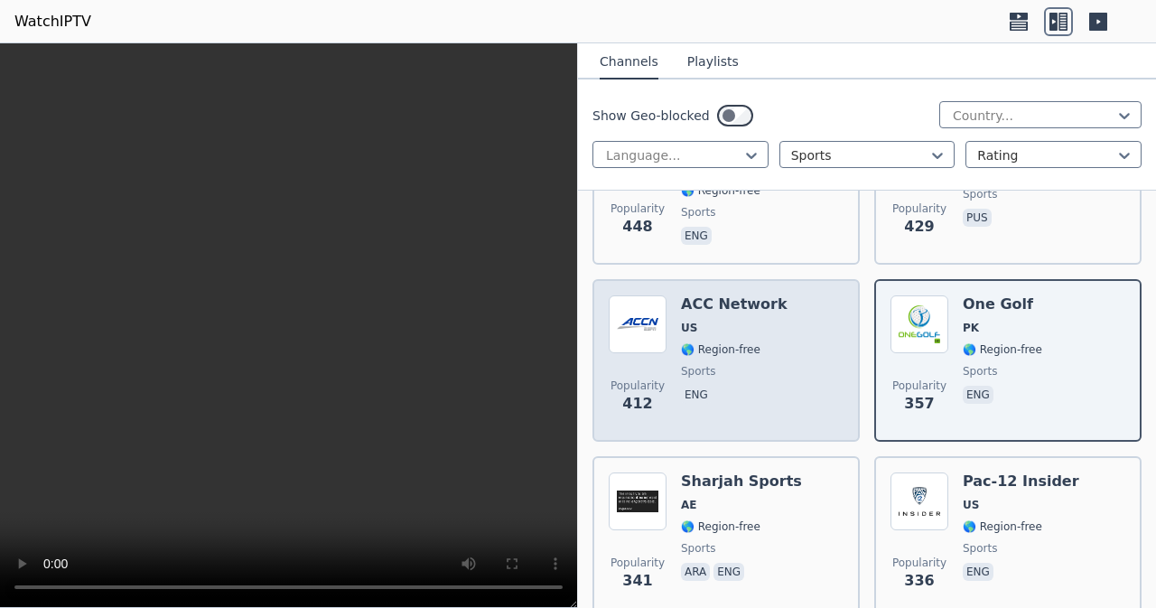
click at [766, 368] on span "sports" at bounding box center [734, 371] width 107 height 14
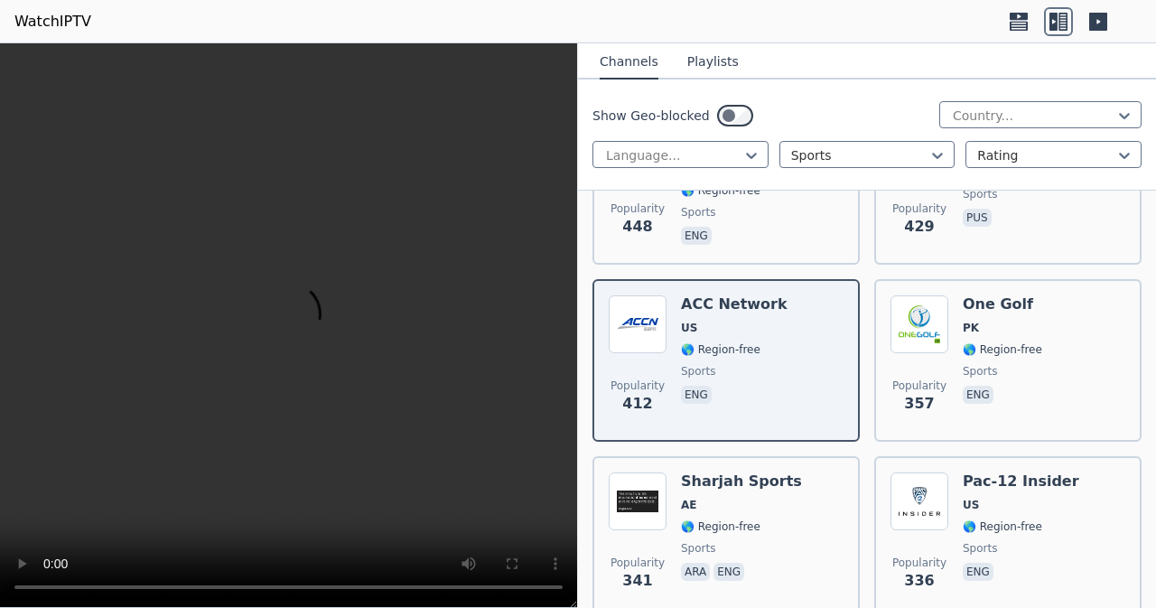
scroll to position [3494, 0]
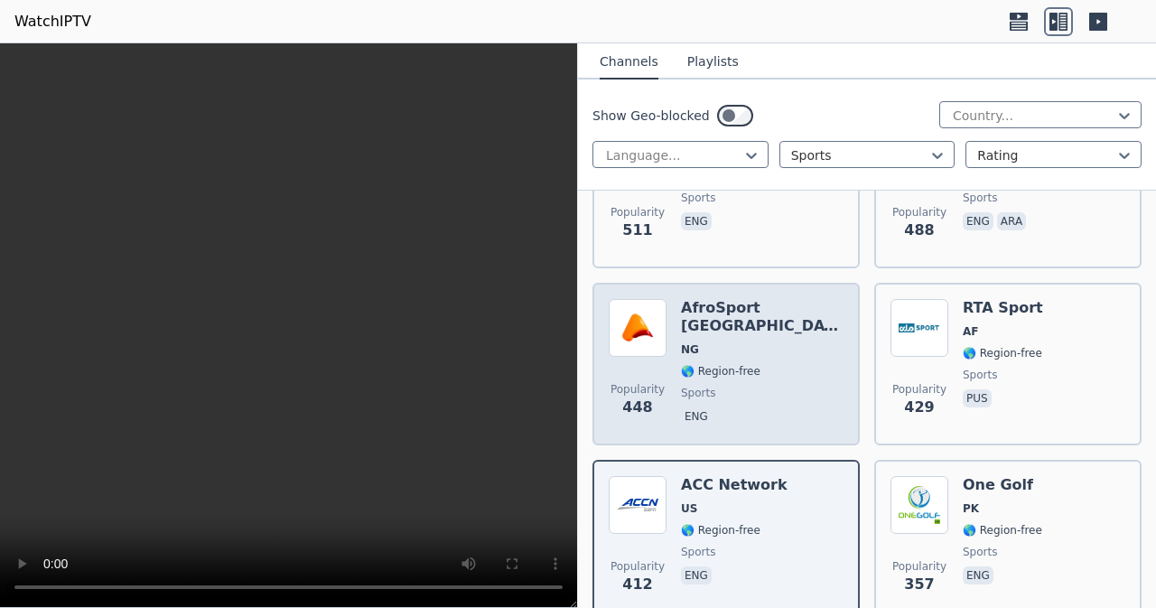
click at [772, 364] on div "AfroSport [GEOGRAPHIC_DATA] NG 🌎 Region-free sports eng" at bounding box center [762, 364] width 163 height 130
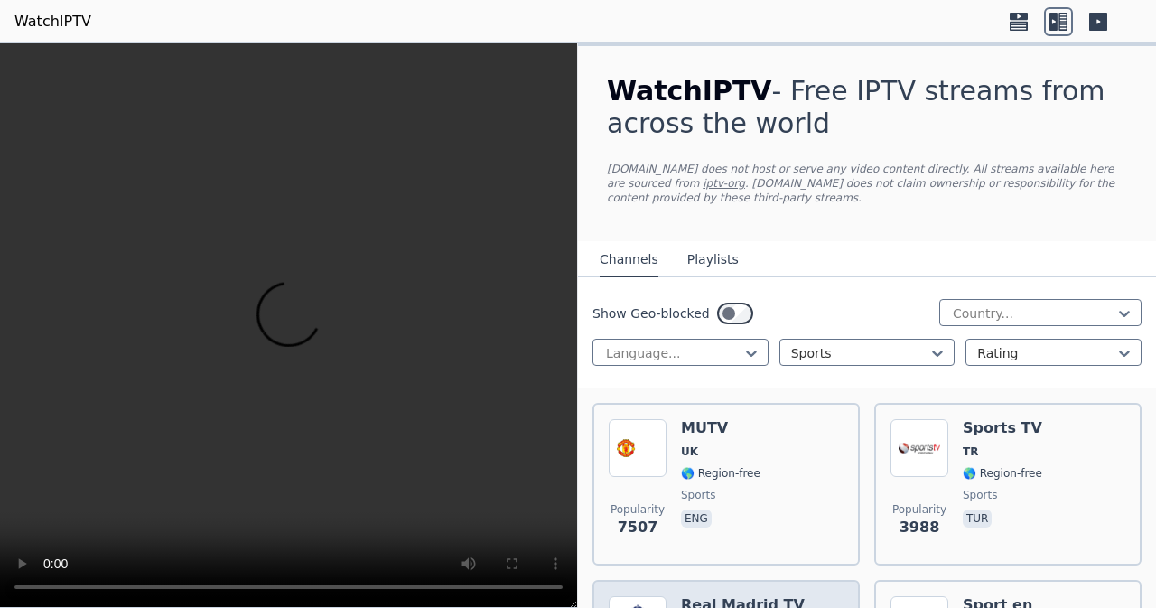
scroll to position [271, 0]
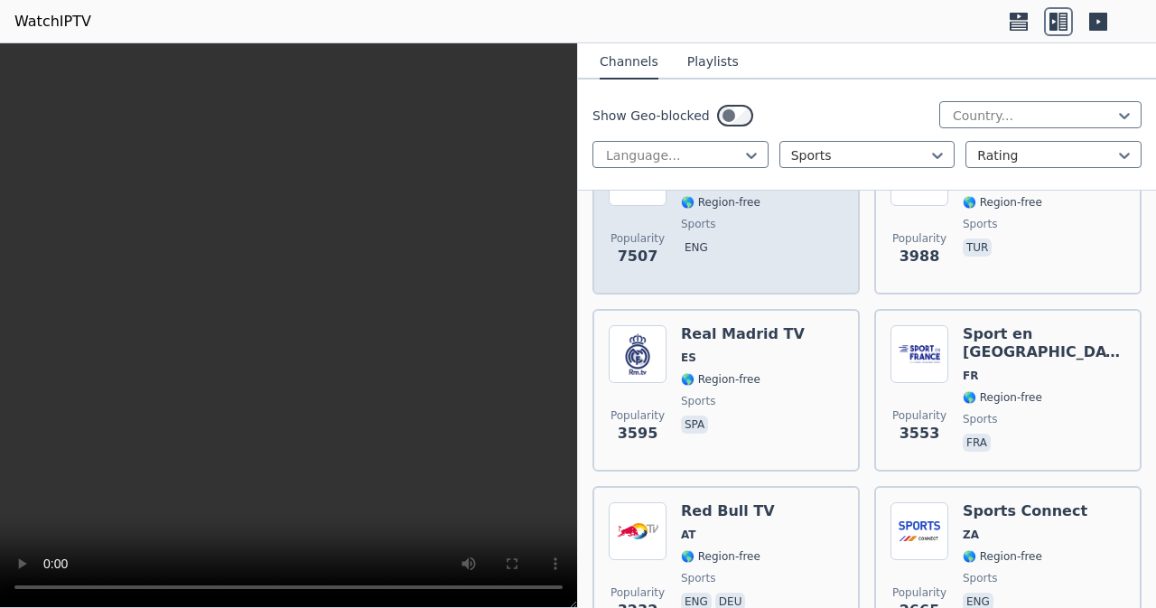
click at [748, 216] on div "MUTV UK 🌎 Region-free sports eng" at bounding box center [720, 213] width 79 height 130
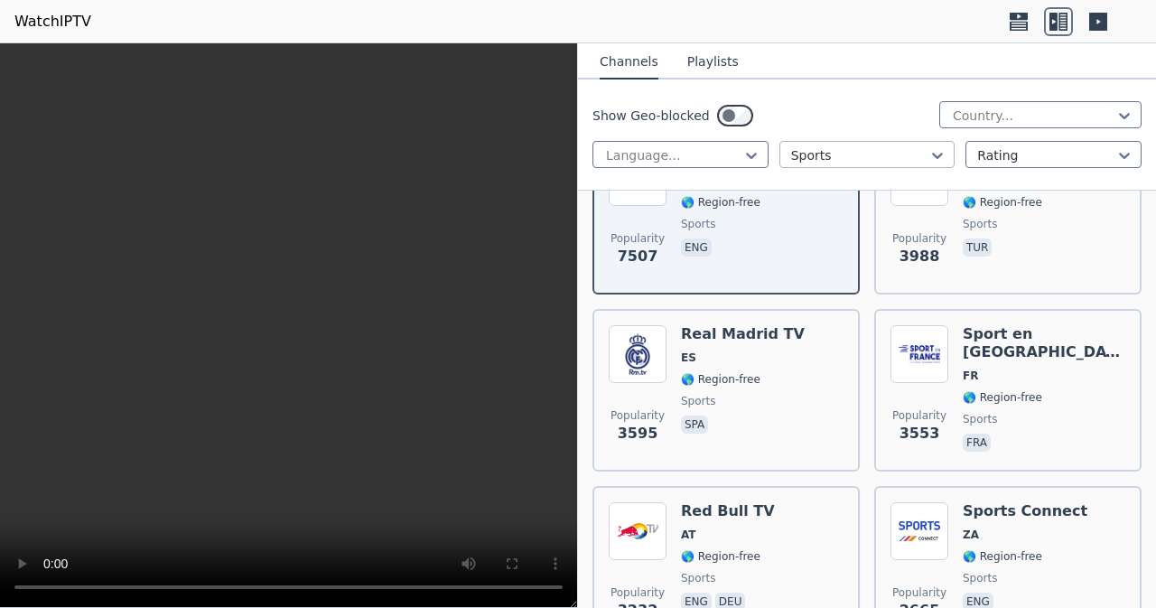
click at [848, 165] on div "Sports" at bounding box center [867, 154] width 176 height 27
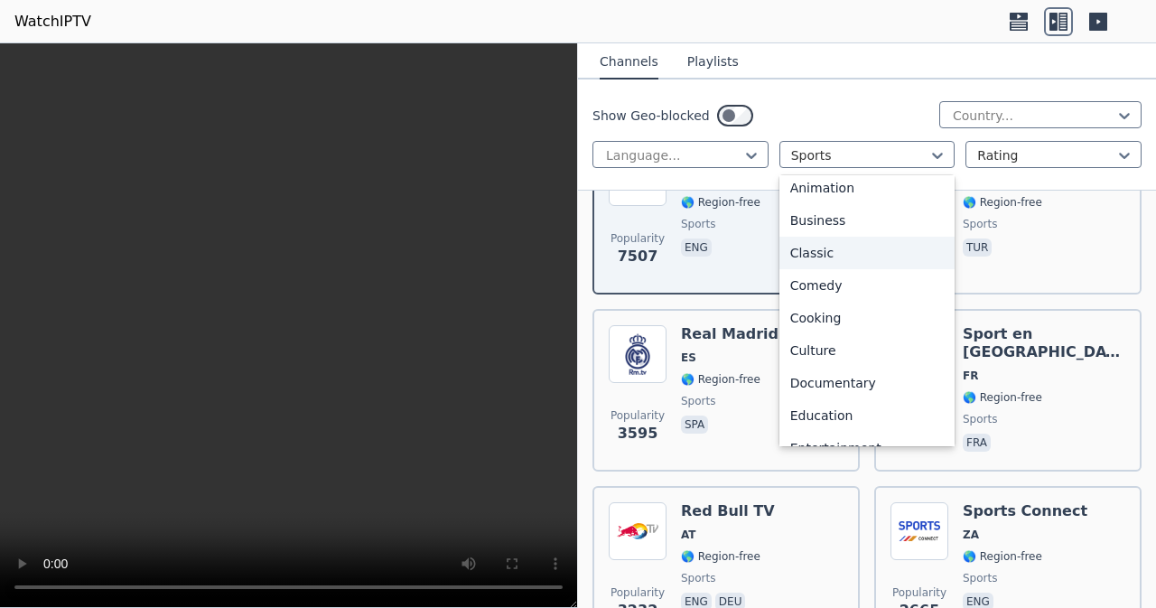
scroll to position [0, 0]
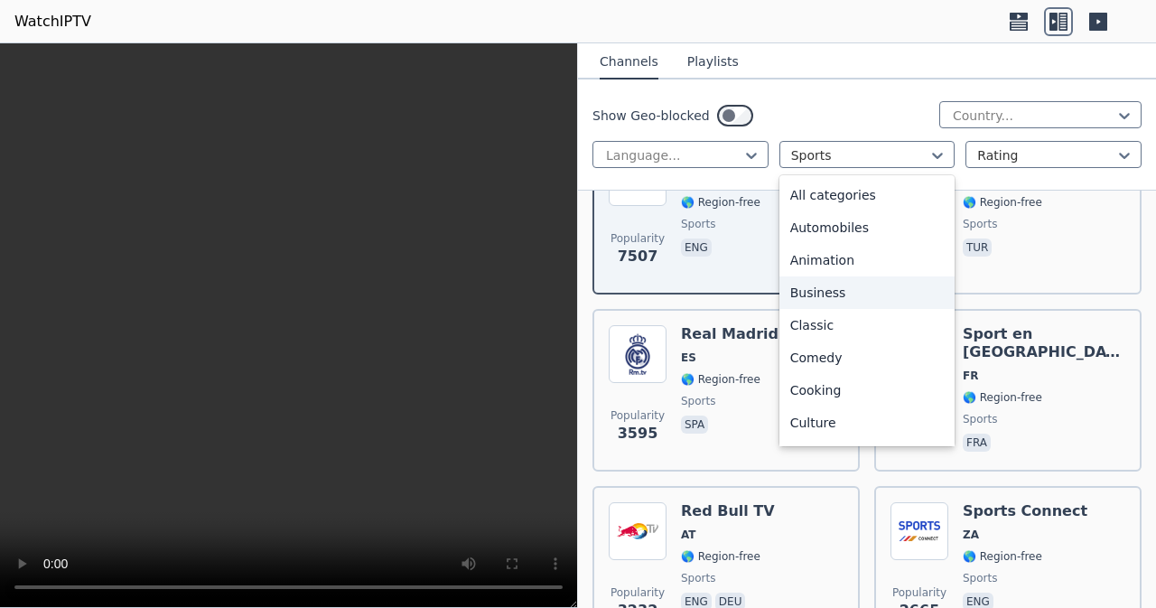
click at [868, 297] on div "Business" at bounding box center [867, 292] width 176 height 33
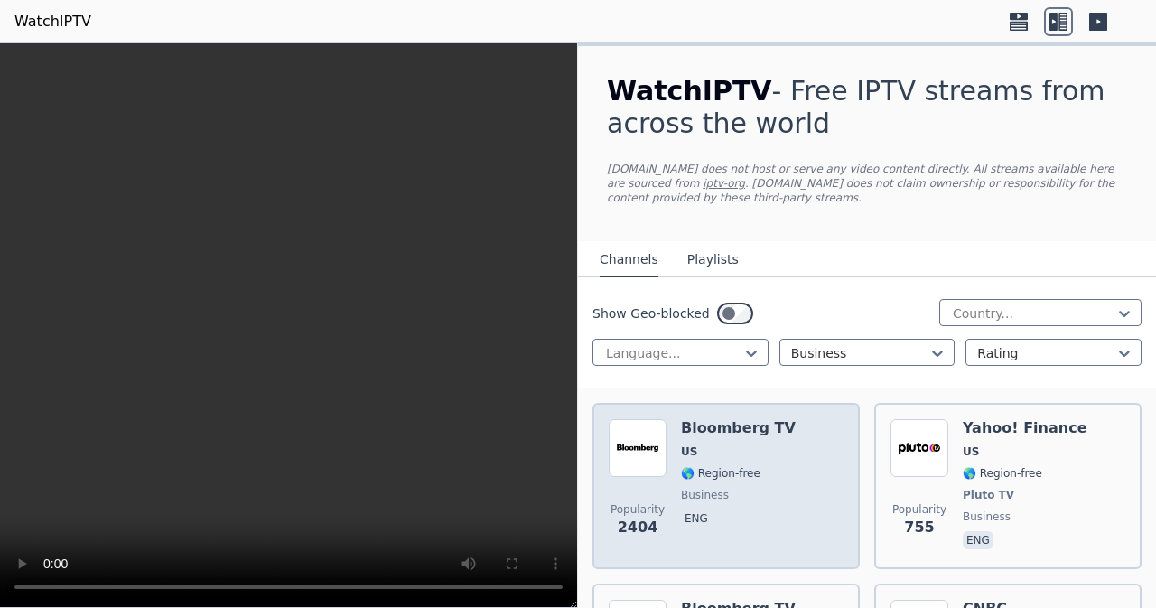
scroll to position [90, 0]
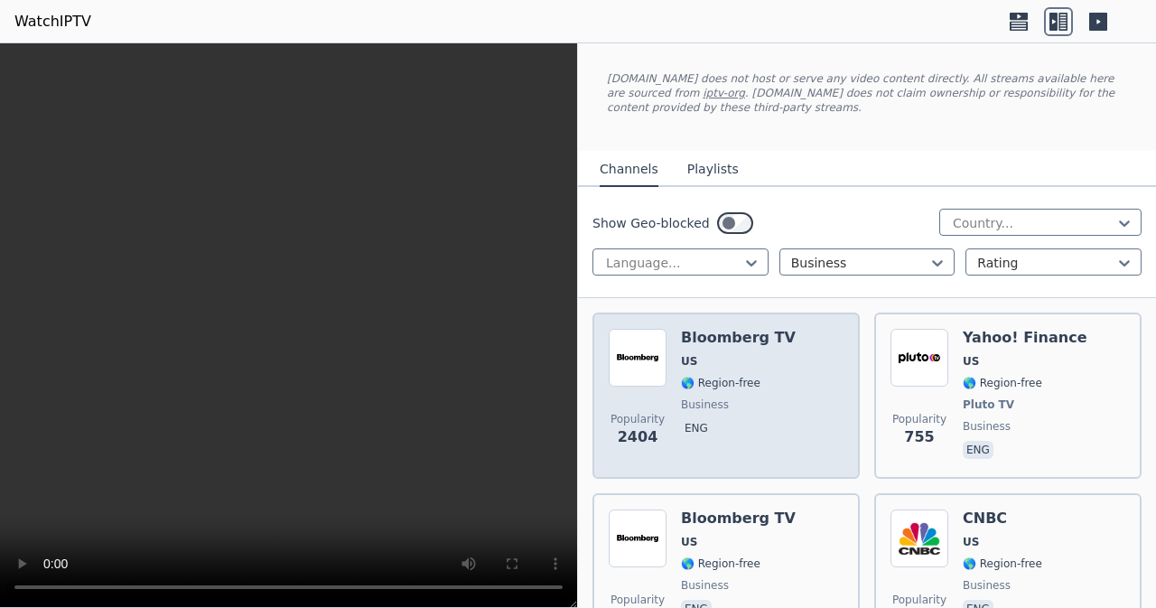
click at [757, 403] on span "business" at bounding box center [738, 404] width 115 height 14
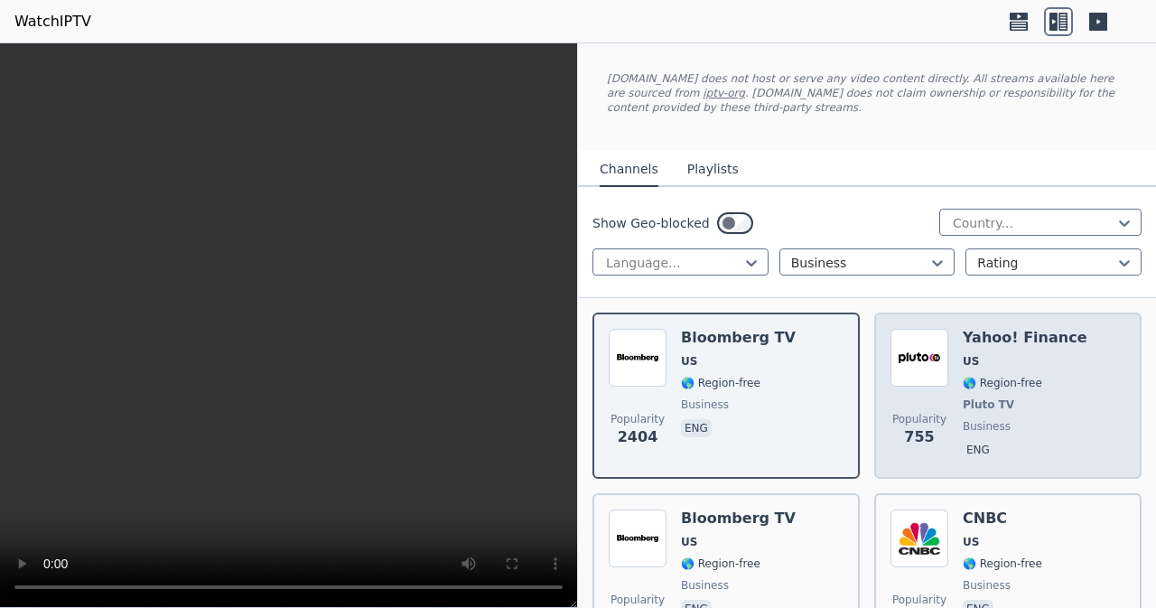
click at [1019, 389] on span "🌎 Region-free" at bounding box center [1002, 383] width 79 height 14
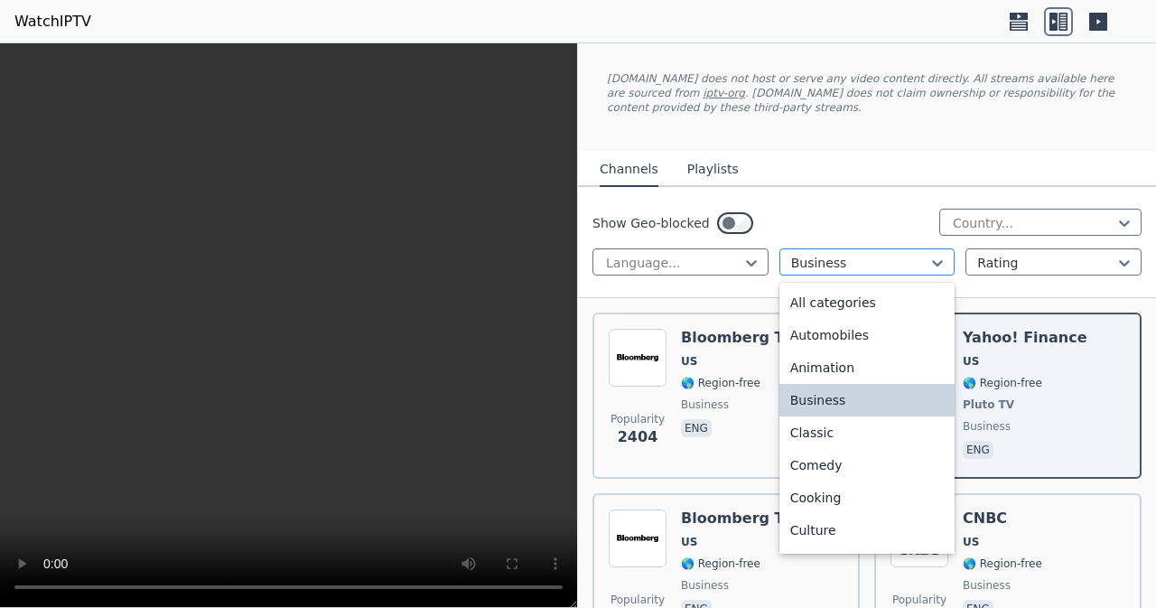
click at [896, 265] on div at bounding box center [860, 263] width 138 height 18
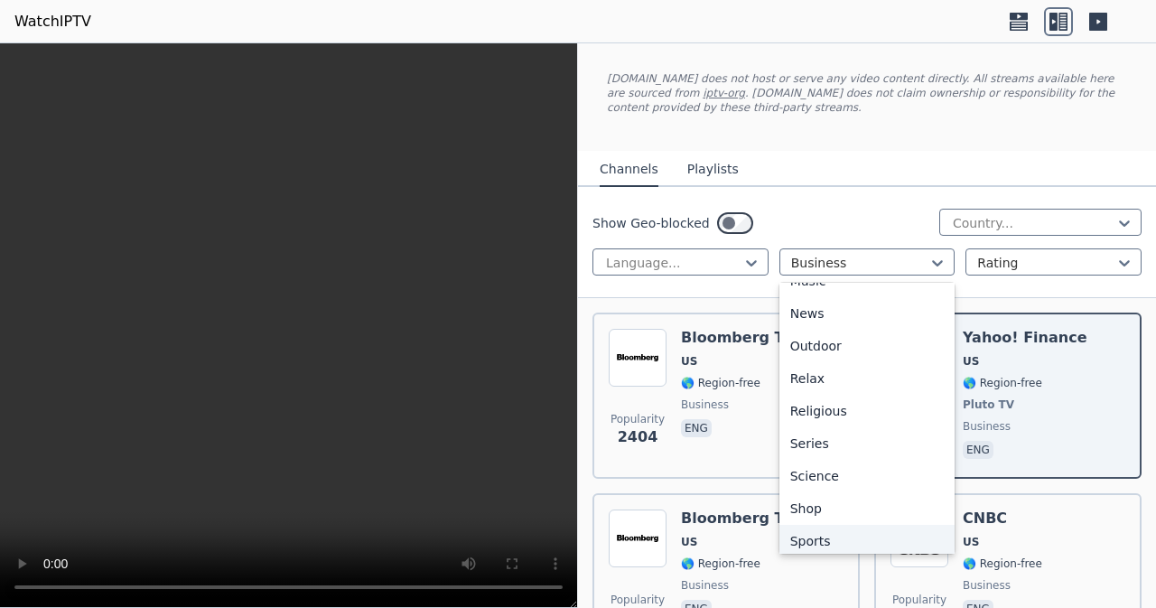
scroll to position [614, 0]
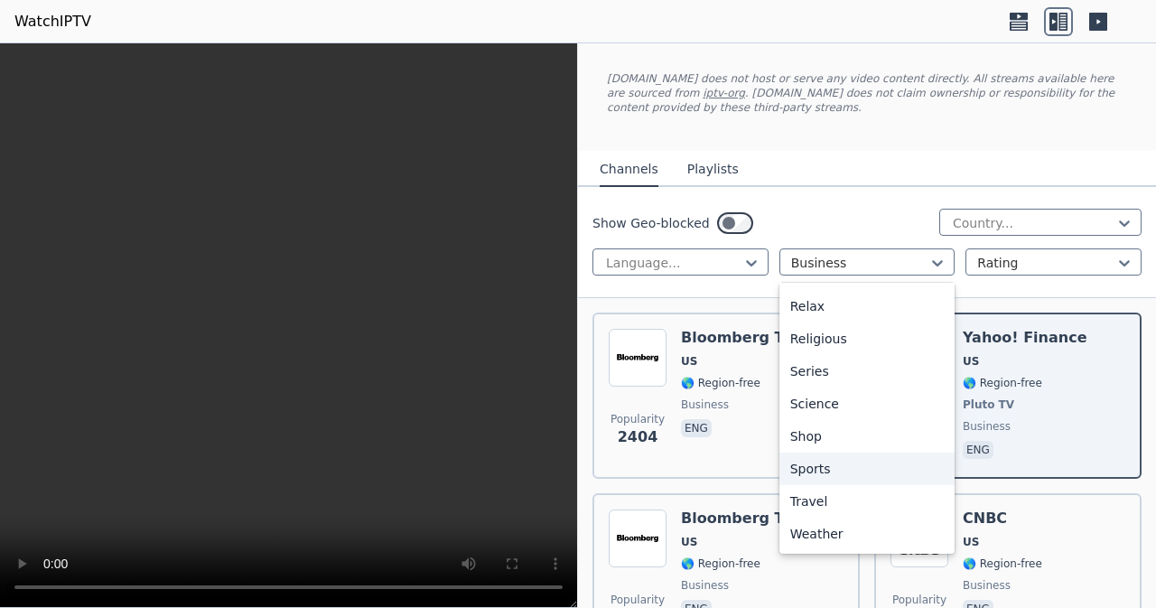
click at [842, 461] on div "Sports" at bounding box center [867, 468] width 176 height 33
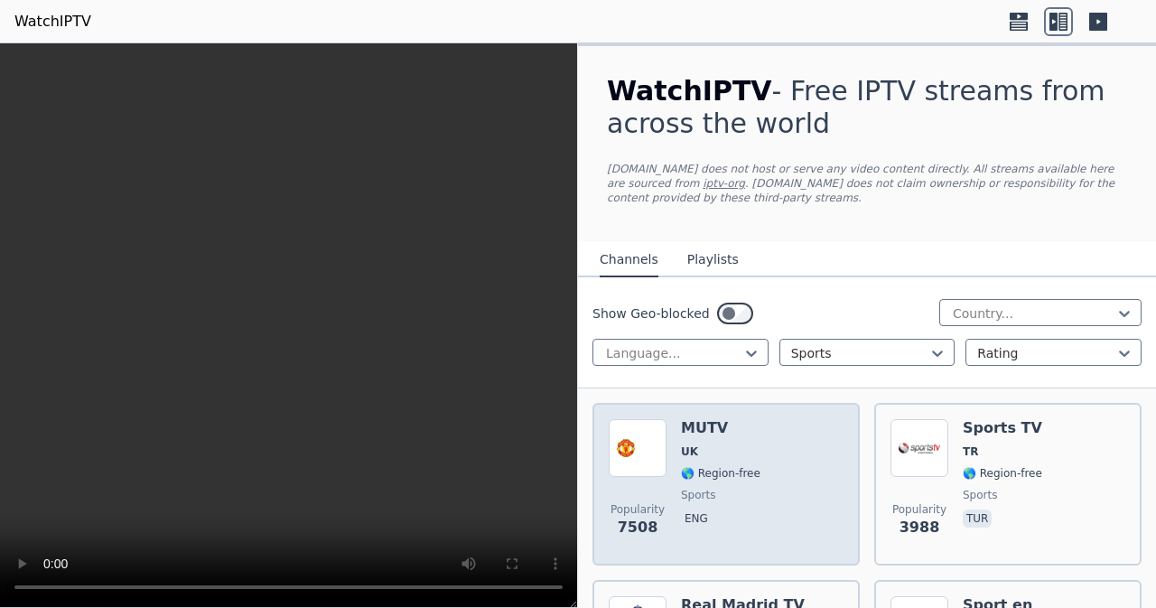
click at [786, 442] on div "Popularity 7508 MUTV UK 🌎 Region-free sports eng" at bounding box center [726, 484] width 235 height 130
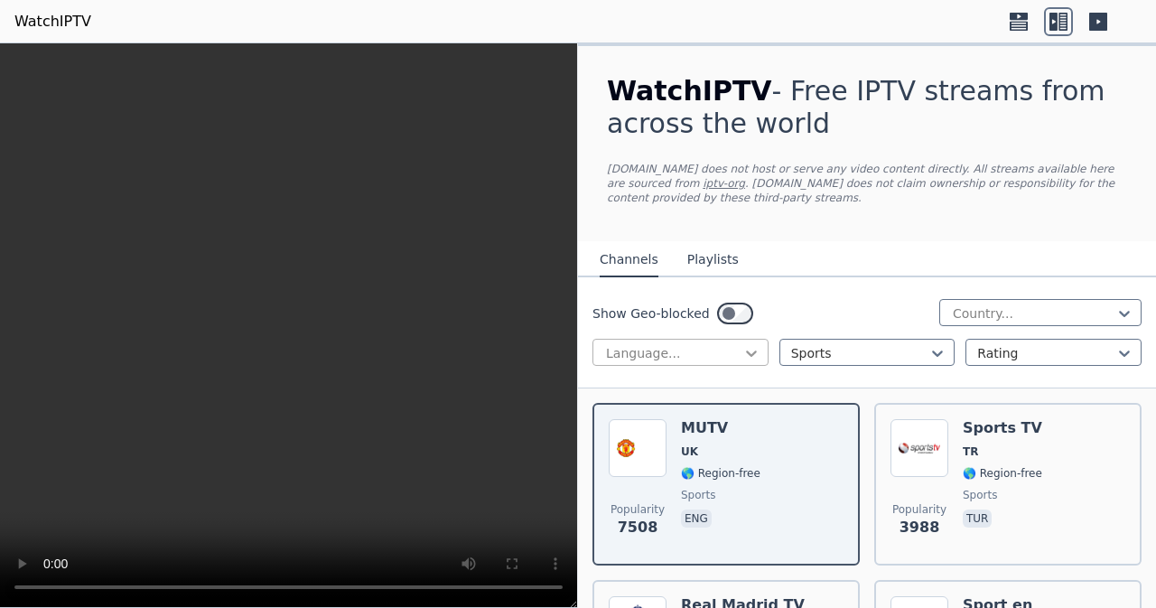
click at [742, 346] on icon at bounding box center [751, 353] width 18 height 18
click at [811, 214] on div "WatchIPTV - Free IPTV streams from across the world [DOMAIN_NAME] does not host…" at bounding box center [867, 143] width 578 height 195
click at [715, 267] on button "Playlists" at bounding box center [712, 260] width 51 height 34
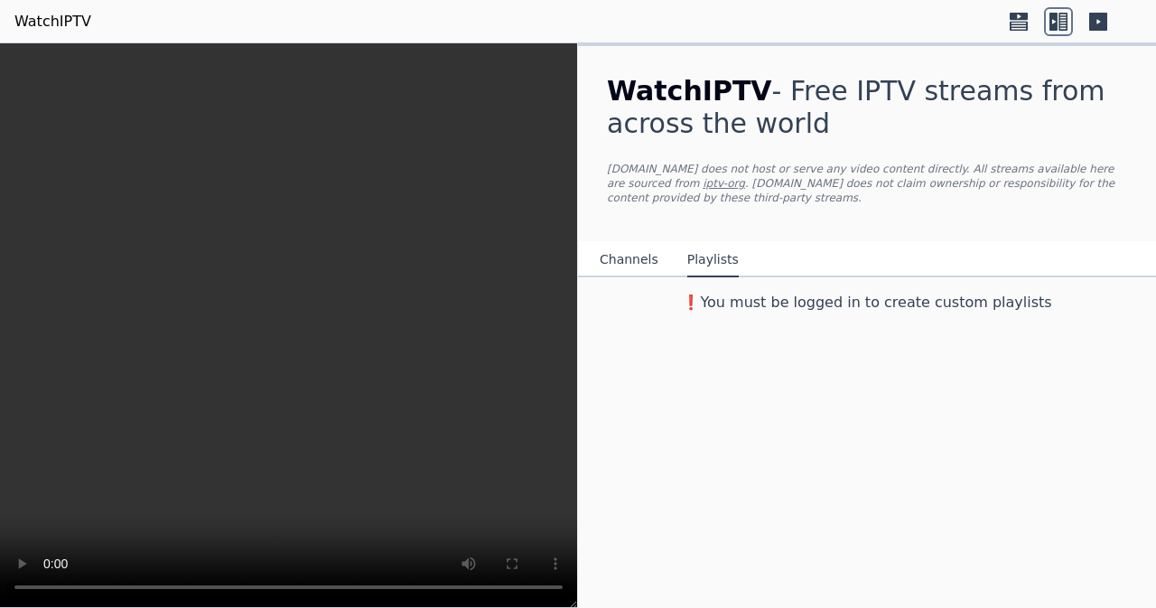
click at [625, 248] on button "Channels" at bounding box center [629, 260] width 59 height 34
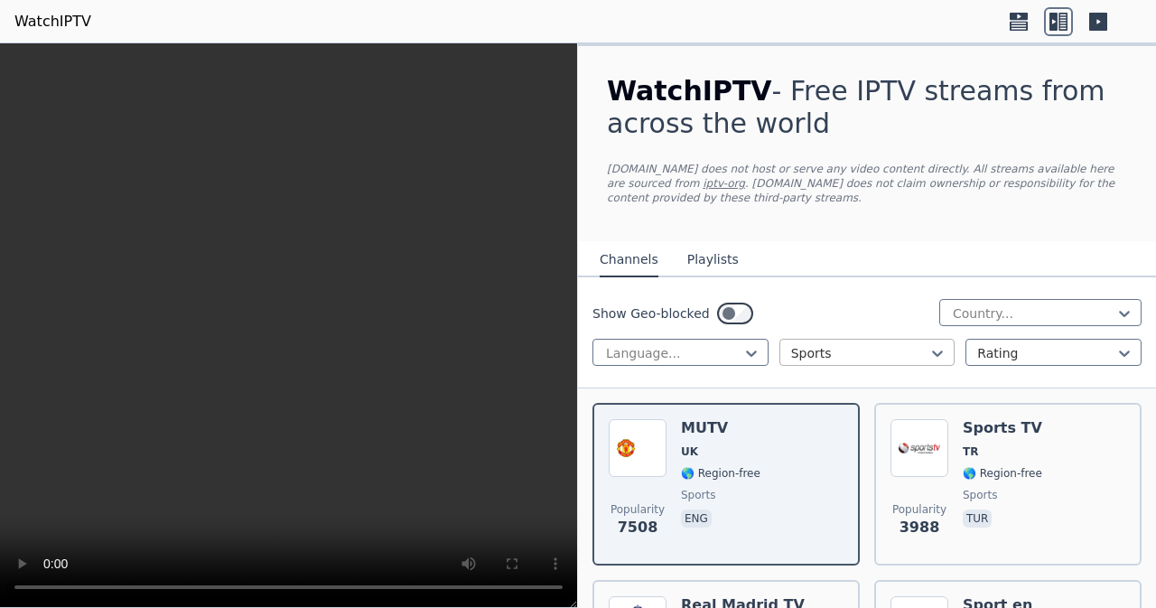
scroll to position [90, 0]
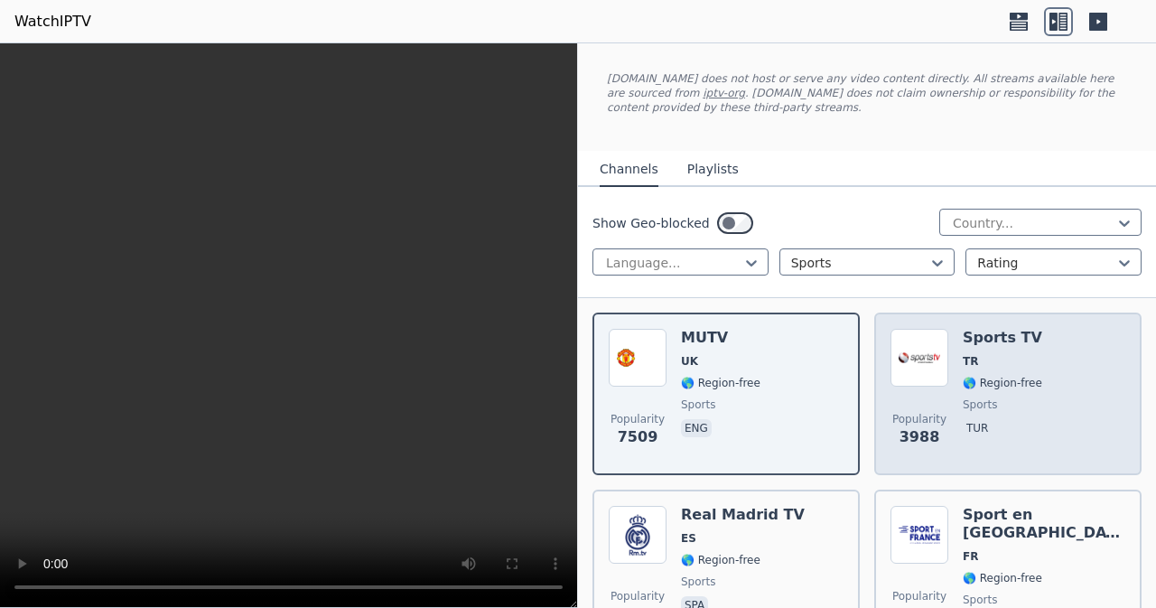
click at [914, 340] on img at bounding box center [919, 358] width 58 height 58
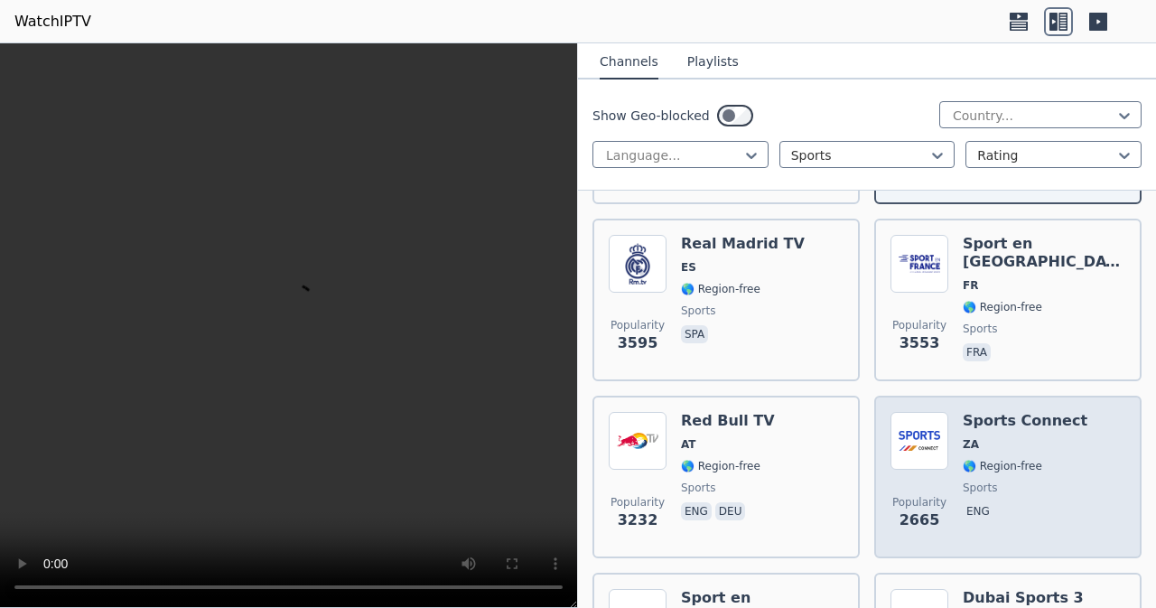
scroll to position [451, 0]
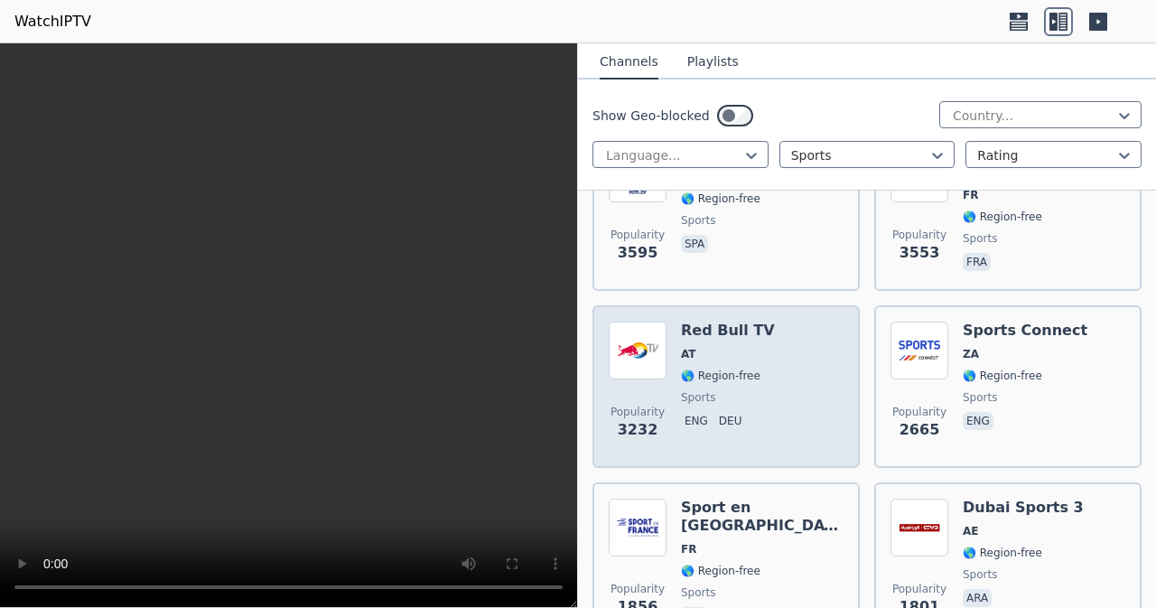
click at [798, 372] on div "Popularity 3232 Red Bull TV AT 🌎 Region-free sports eng deu" at bounding box center [726, 386] width 235 height 130
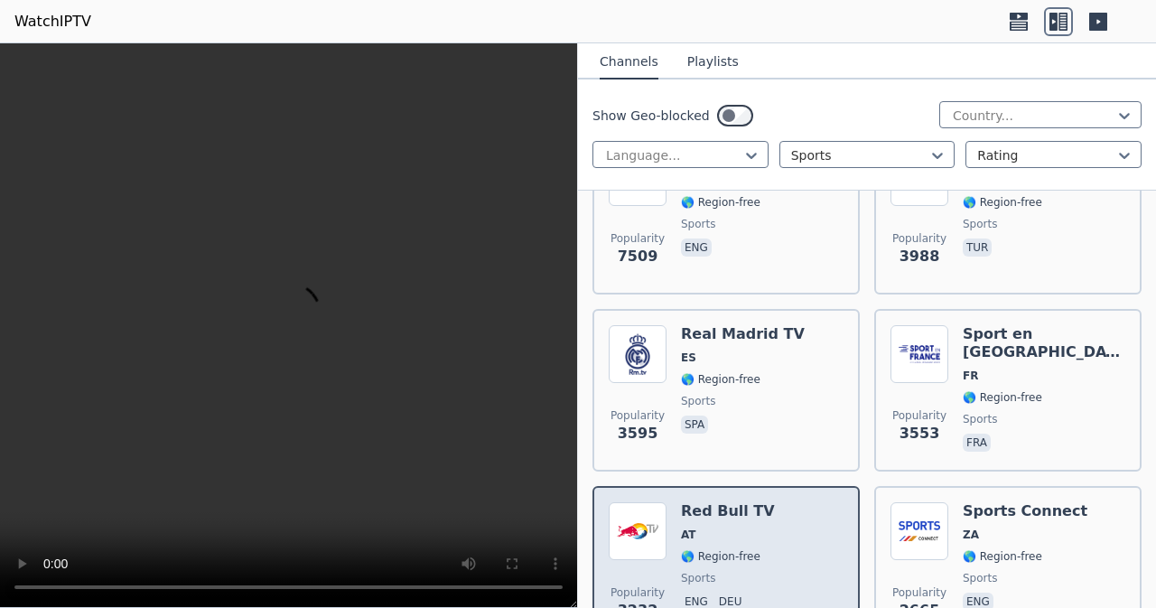
scroll to position [181, 0]
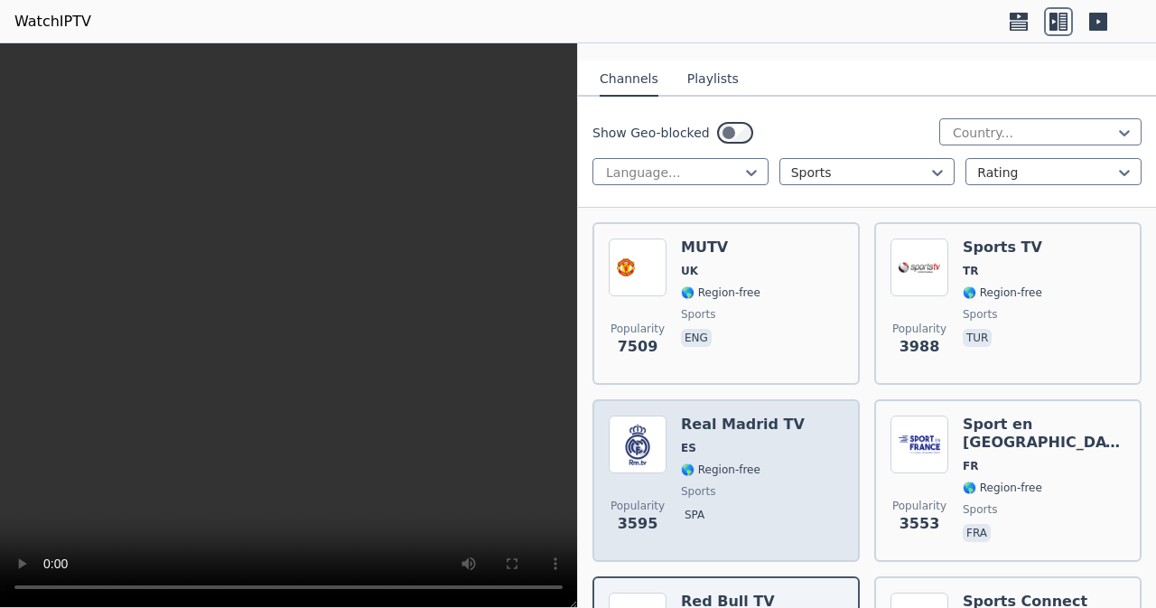
click at [750, 449] on span "ES" at bounding box center [743, 448] width 124 height 14
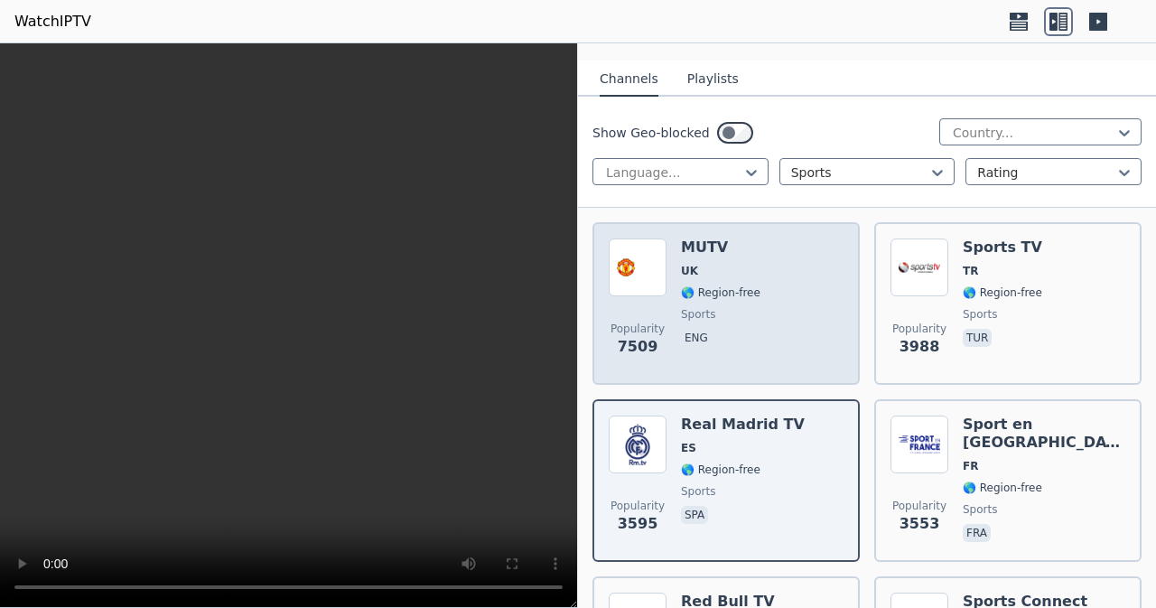
click at [688, 323] on div "MUTV UK 🌎 Region-free sports eng" at bounding box center [720, 303] width 79 height 130
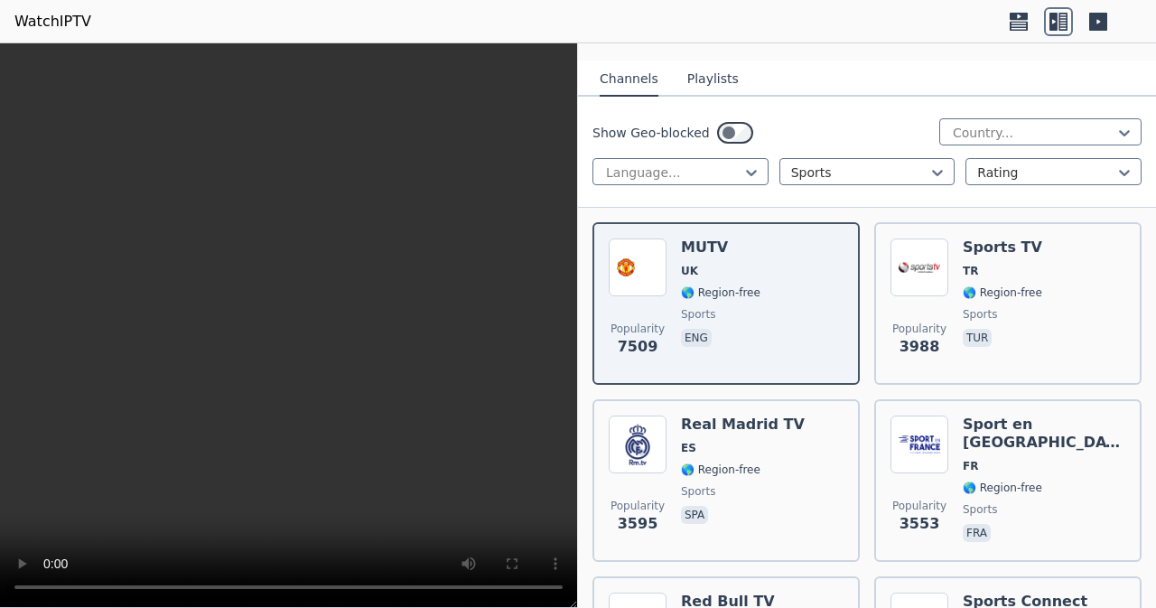
click at [694, 72] on button "Playlists" at bounding box center [712, 79] width 51 height 34
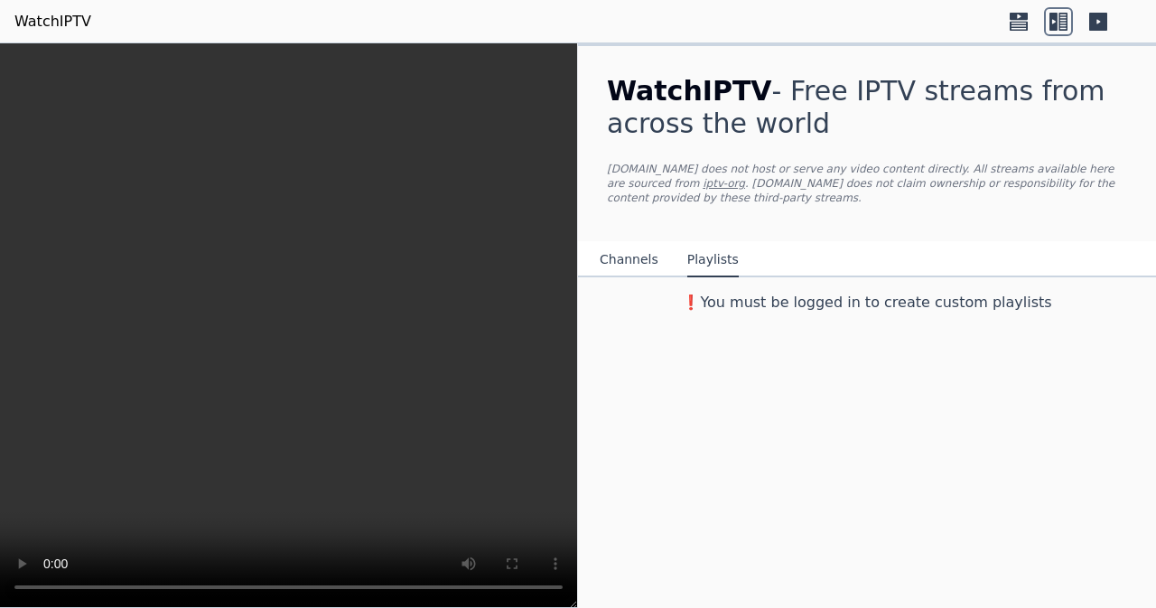
click at [633, 245] on button "Channels" at bounding box center [629, 260] width 59 height 34
